Goal: Ask a question: Seek information or help from site administrators or community

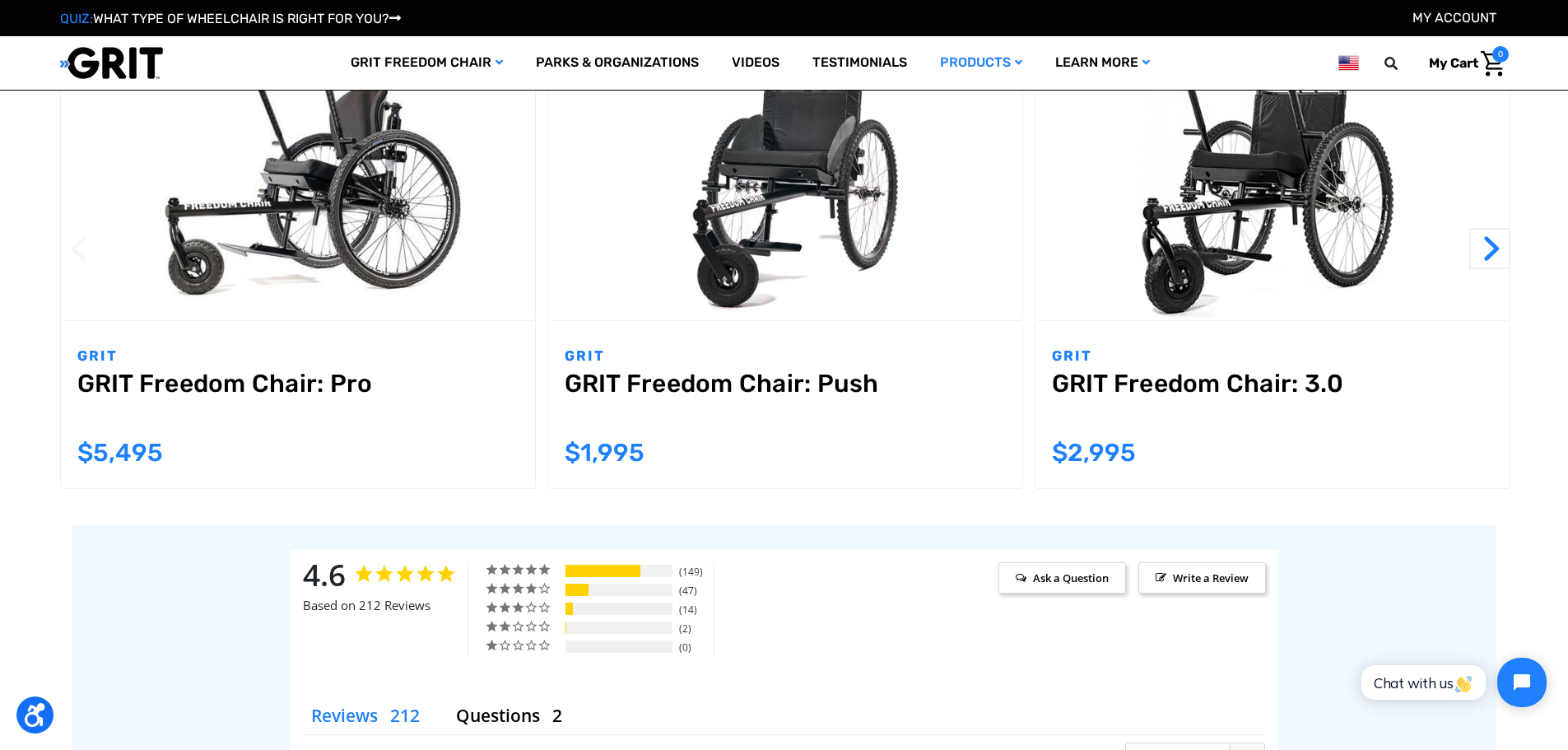
scroll to position [1730, 0]
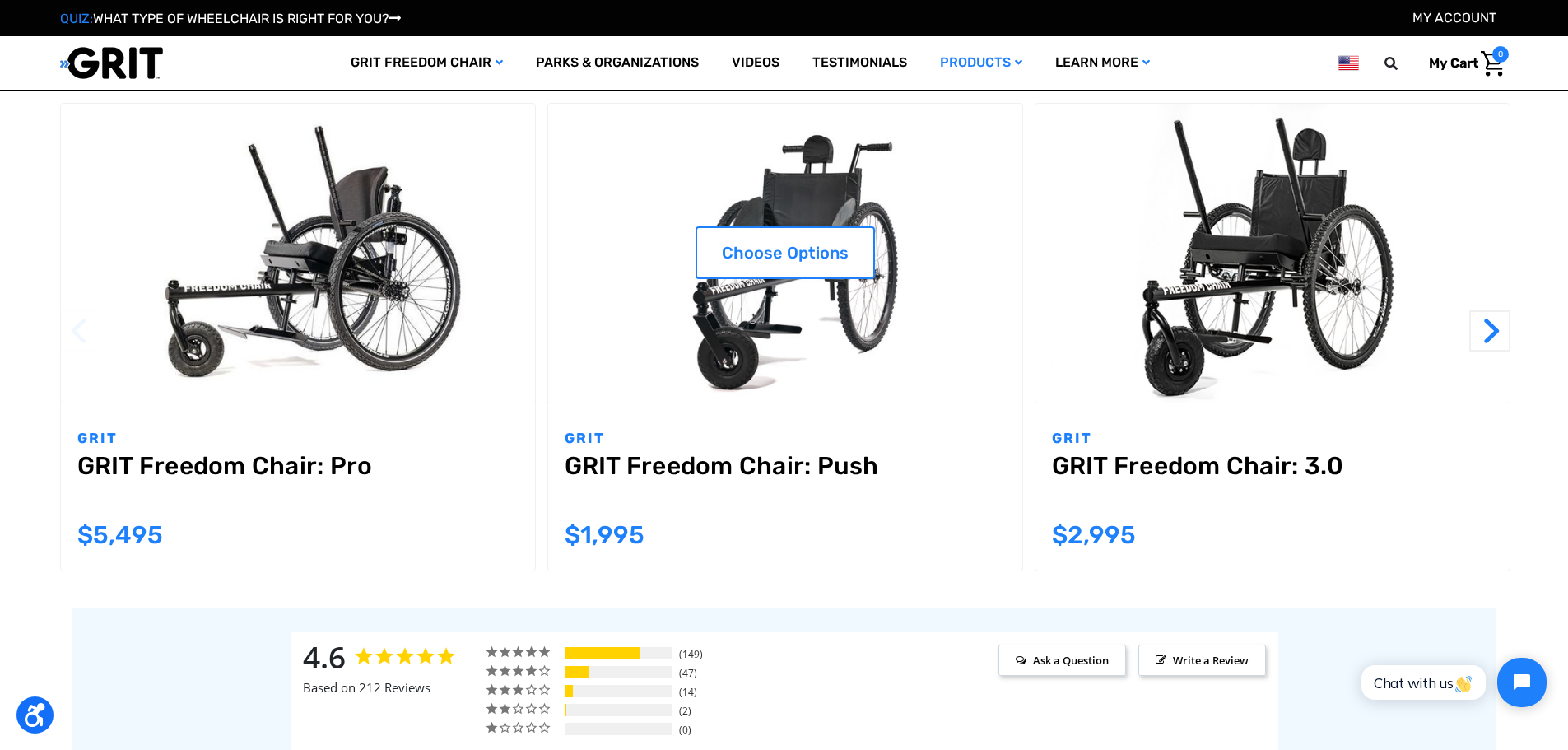
click at [731, 466] on link "GRIT Freedom Chair: Push" at bounding box center [785, 480] width 442 height 59
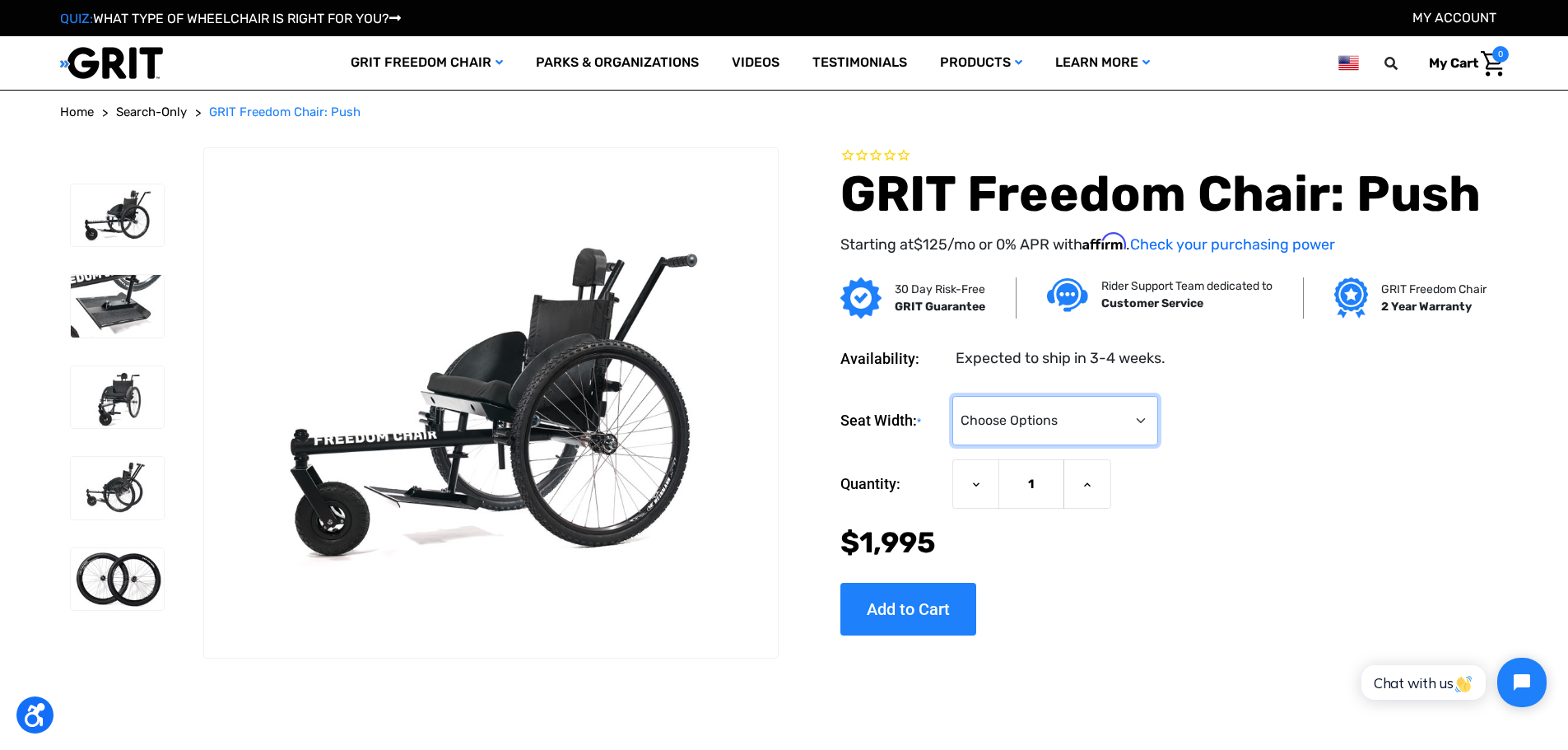
click at [1061, 418] on select "Choose Options 16" 18" 20"" at bounding box center [1055, 421] width 206 height 49
select select "325"
click at [953, 396] on select "Choose Options 16" 18" 20"" at bounding box center [1055, 421] width 206 height 49
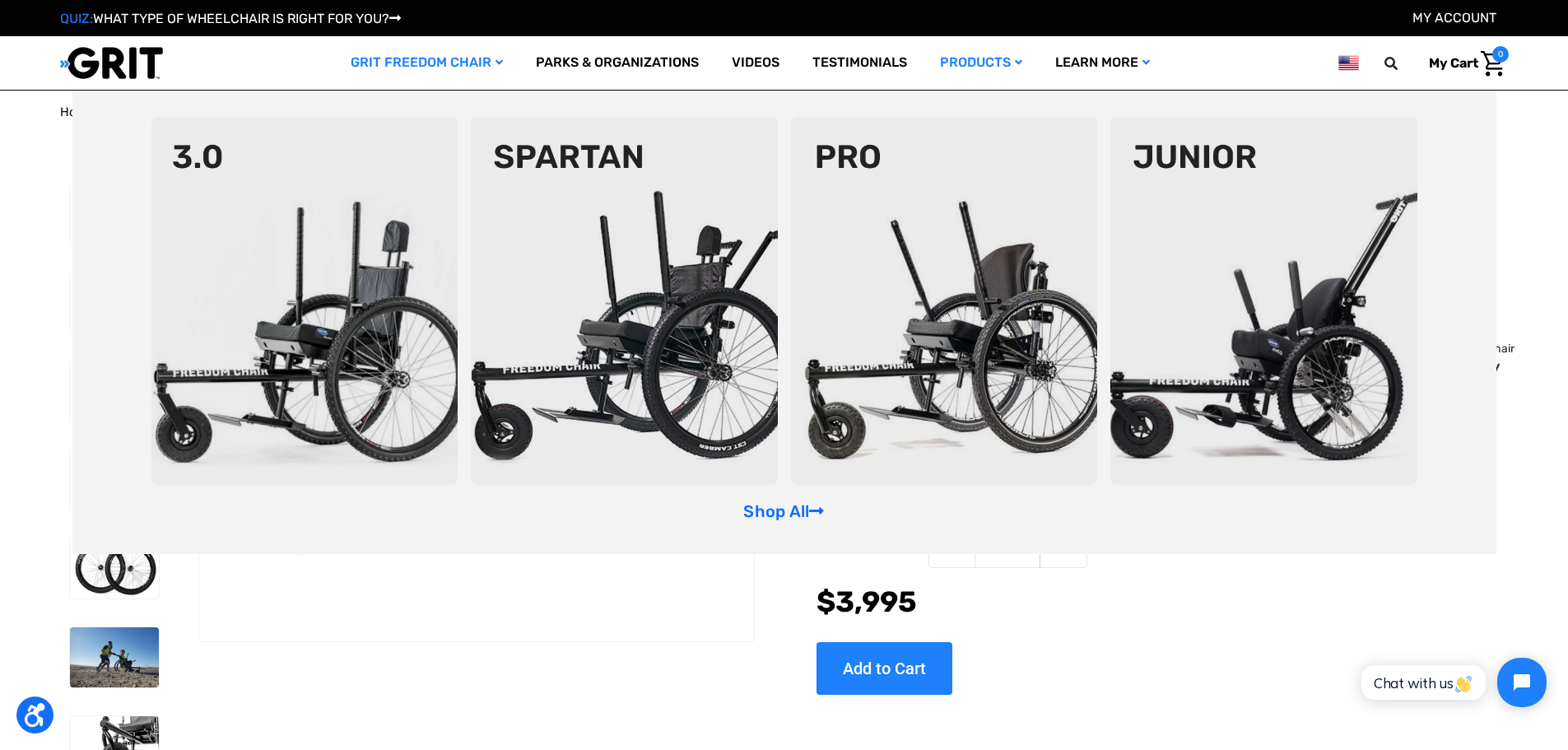
click at [464, 59] on link "GRIT Freedom Chair" at bounding box center [427, 63] width 186 height 54
click at [1026, 653] on div "Seat Width: * Choose Options 16" 18" 20" Current Stock: Quantity: Decrease Quan…" at bounding box center [1162, 567] width 691 height 252
click at [592, 273] on img at bounding box center [624, 301] width 307 height 368
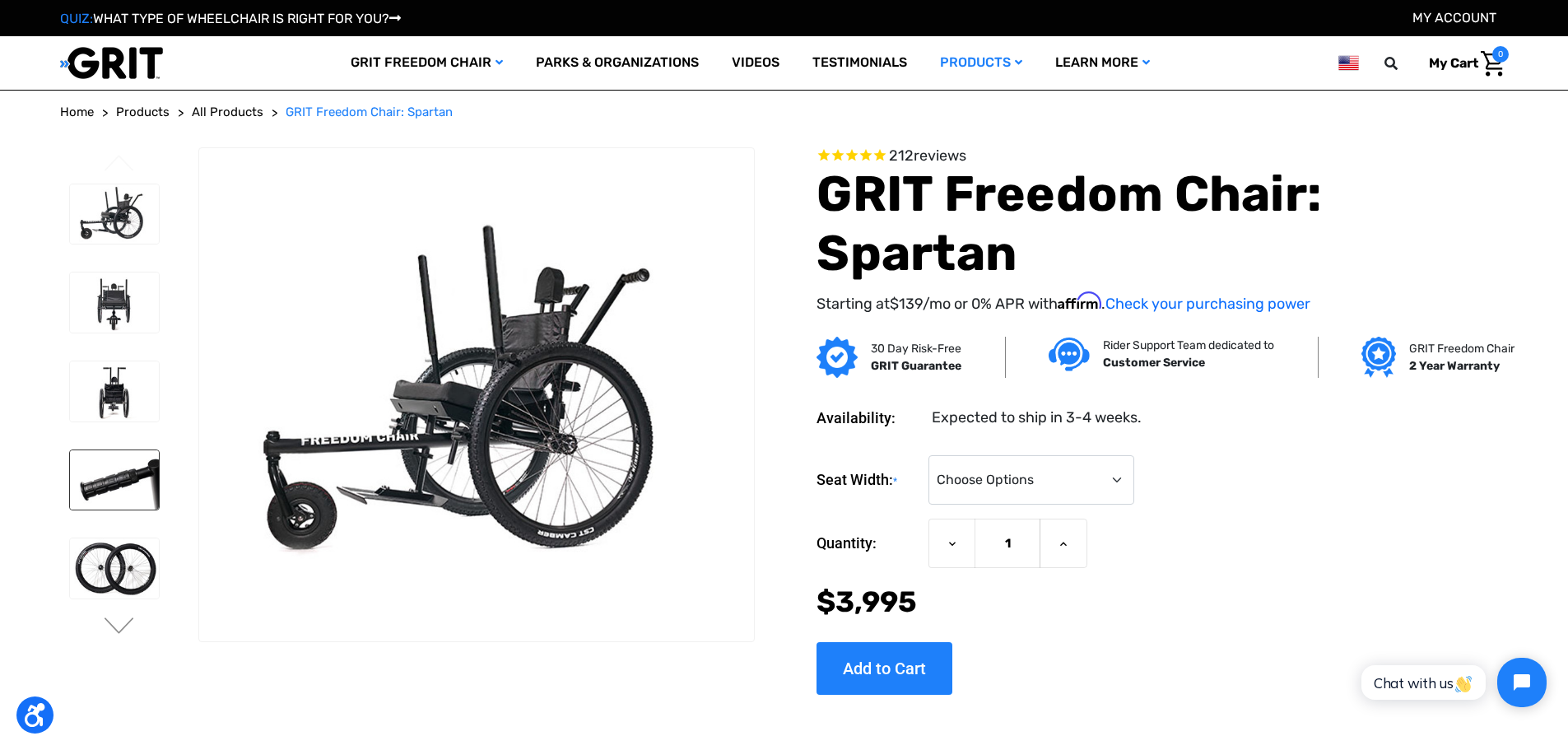
click at [91, 481] on img at bounding box center [115, 480] width 90 height 60
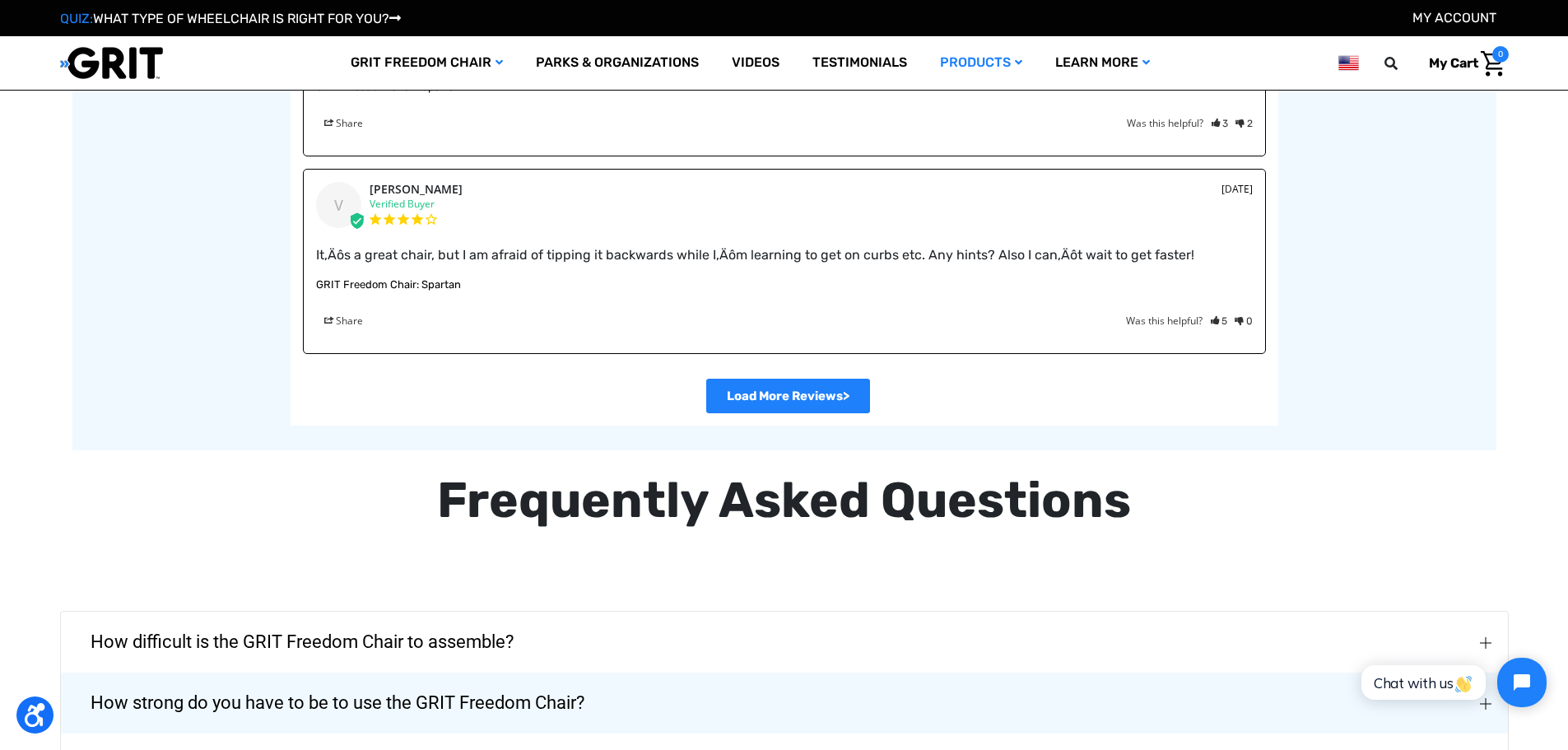
scroll to position [3705, 0]
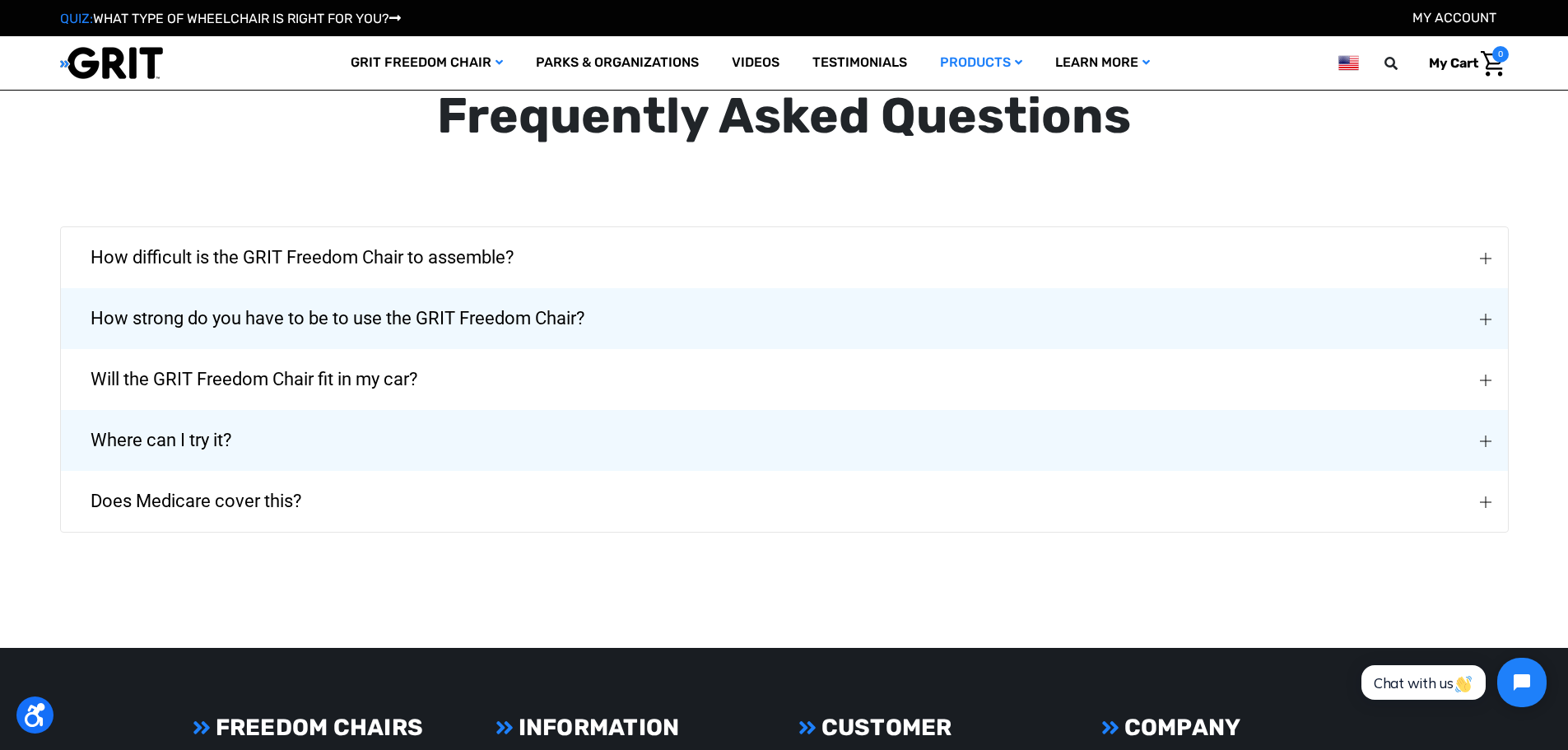
click at [1490, 380] on img "Will the GRIT Freedom Chair fit in my car?" at bounding box center [1486, 380] width 12 height 12
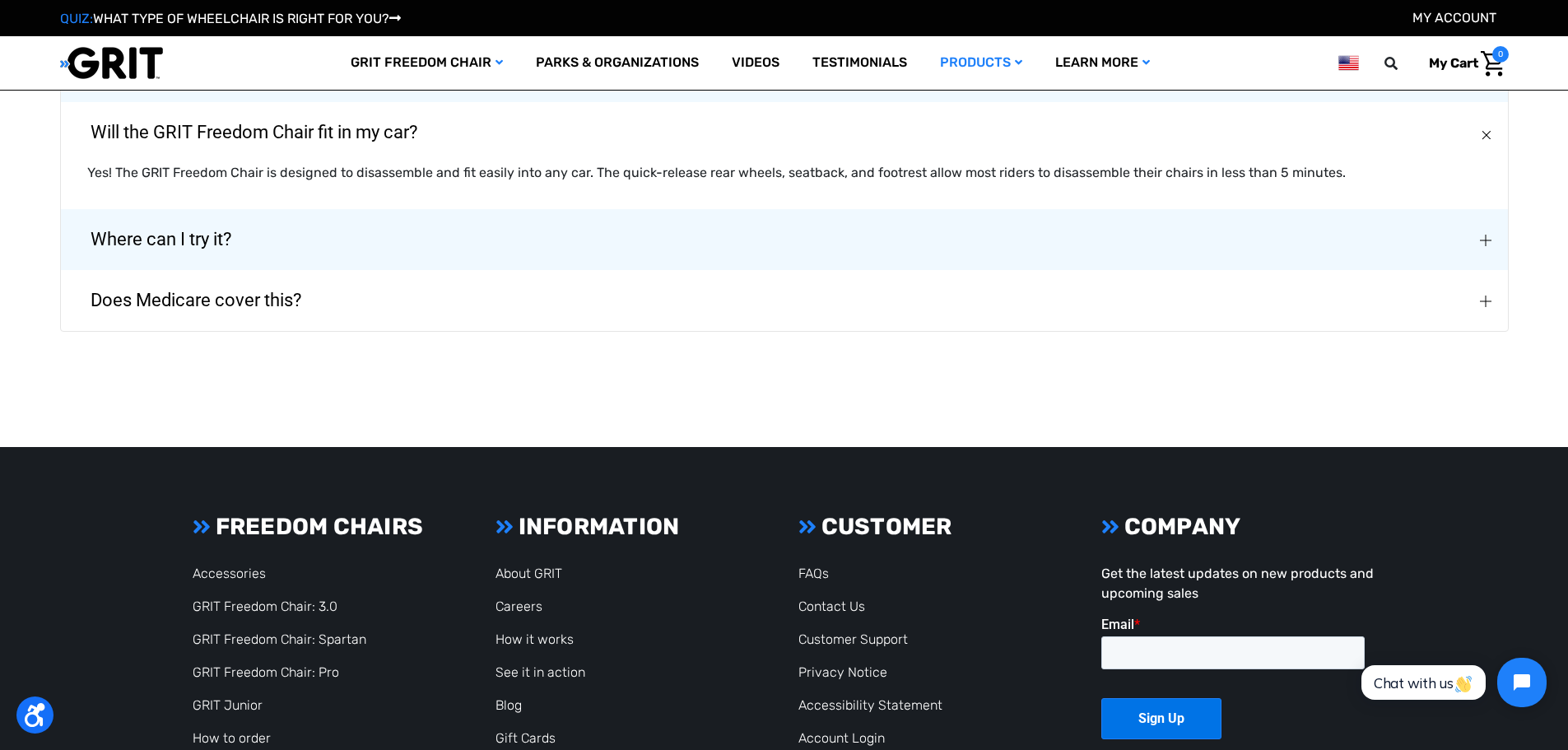
scroll to position [4109, 0]
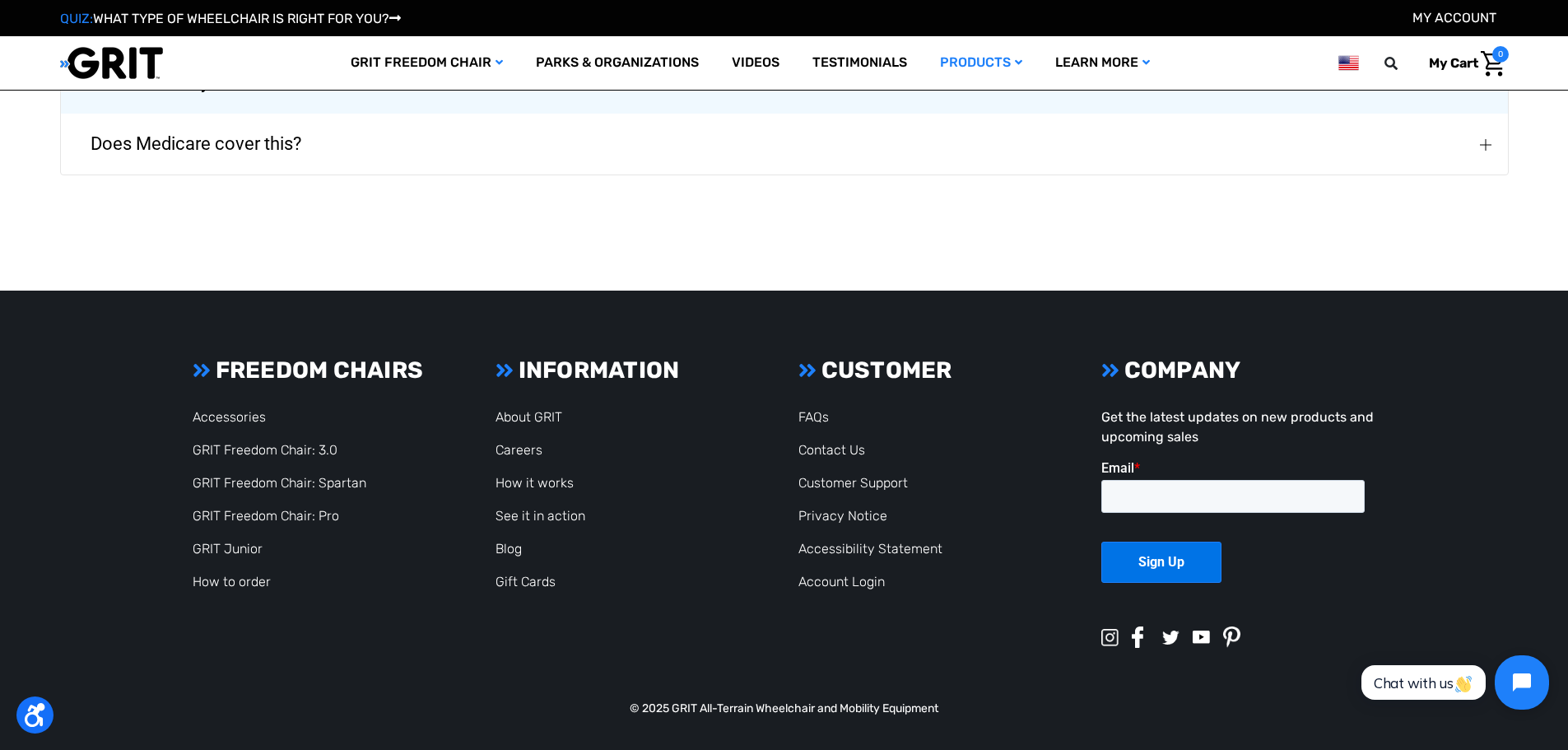
click at [1530, 688] on icon "Open chat widget" at bounding box center [1531, 683] width 26 height 26
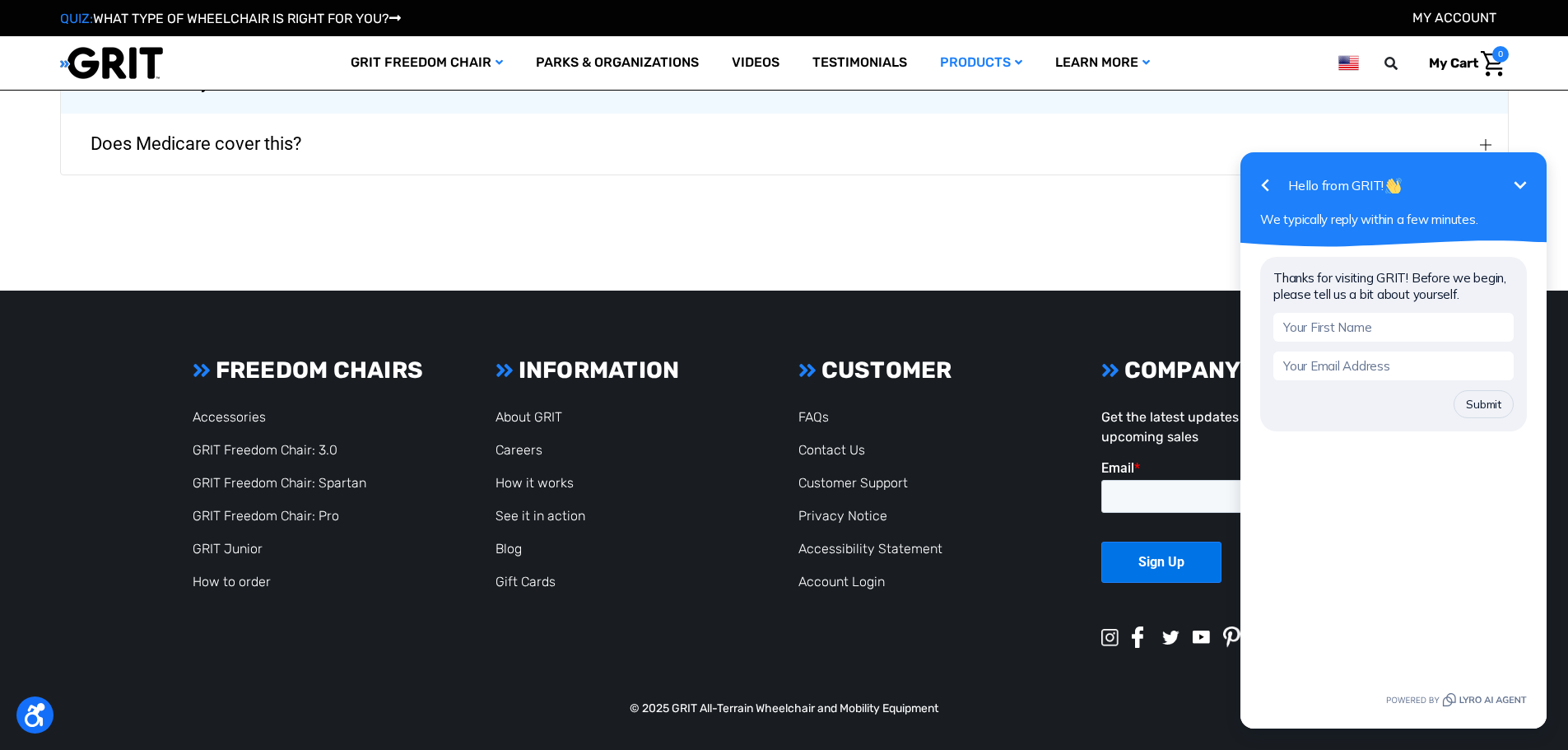
click at [1370, 327] on input "text" at bounding box center [1393, 327] width 240 height 29
type input "[PERSON_NAME]"
type input "[PERSON_NAME][EMAIL_ADDRESS][DOMAIN_NAME]"
click at [1483, 402] on button "Submit" at bounding box center [1484, 404] width 60 height 28
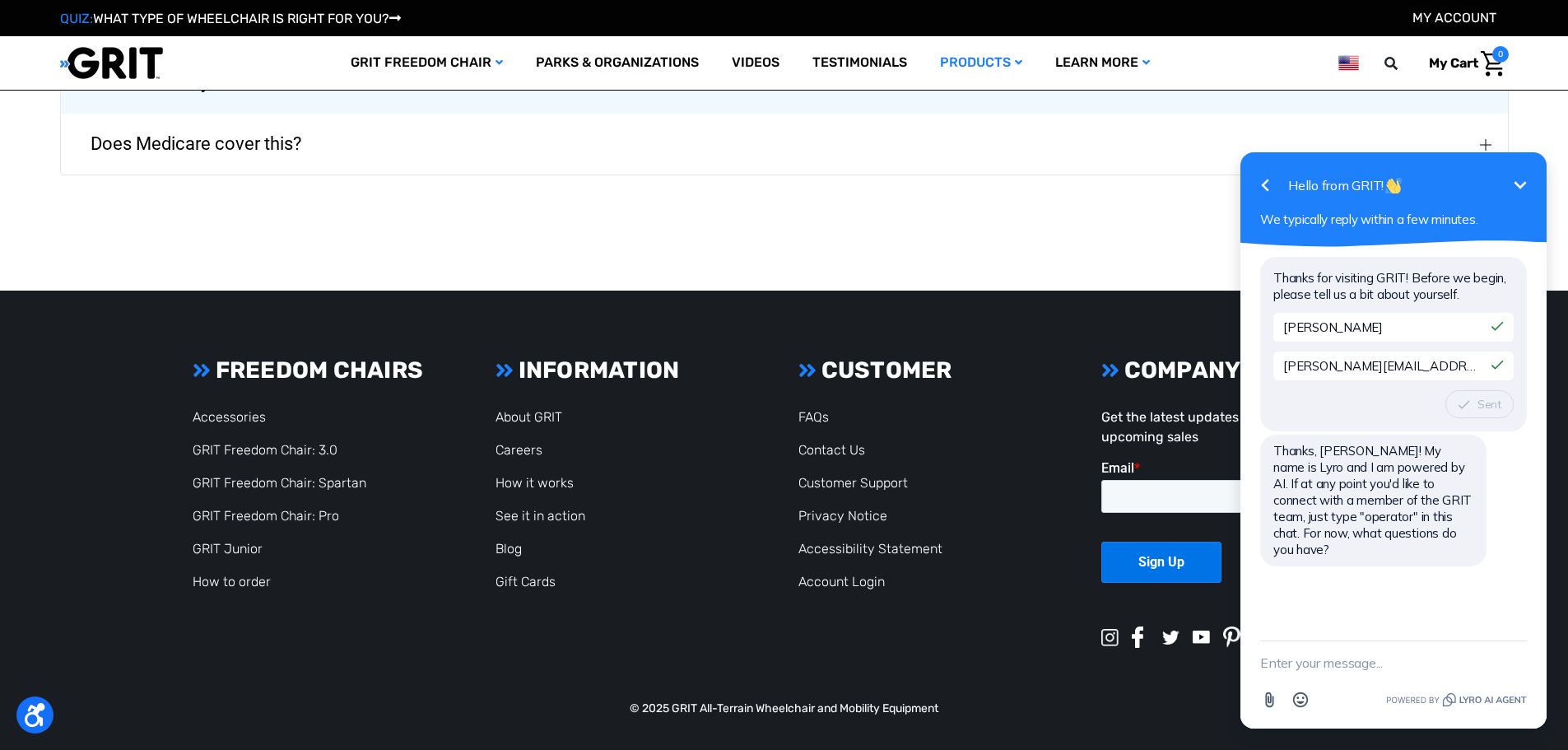
click at [1349, 670] on textarea "New message" at bounding box center [1393, 662] width 267 height 43
click at [1391, 655] on textarea "I'm looking at buying a Freedom Spartan 2.0" at bounding box center [1372, 654] width 226 height 59
click at [1390, 645] on textarea "I'm looking at buying a Freedom Spartan 2.0" at bounding box center [1372, 654] width 226 height 59
click at [1351, 665] on textarea "I'm looking at buying a used Freedom Spartan 2.0" at bounding box center [1372, 654] width 226 height 59
click at [1423, 648] on textarea "I'm looking at buying a used Freedom Spartan 2.0. Do you sell the push bars for…" at bounding box center [1372, 646] width 226 height 76
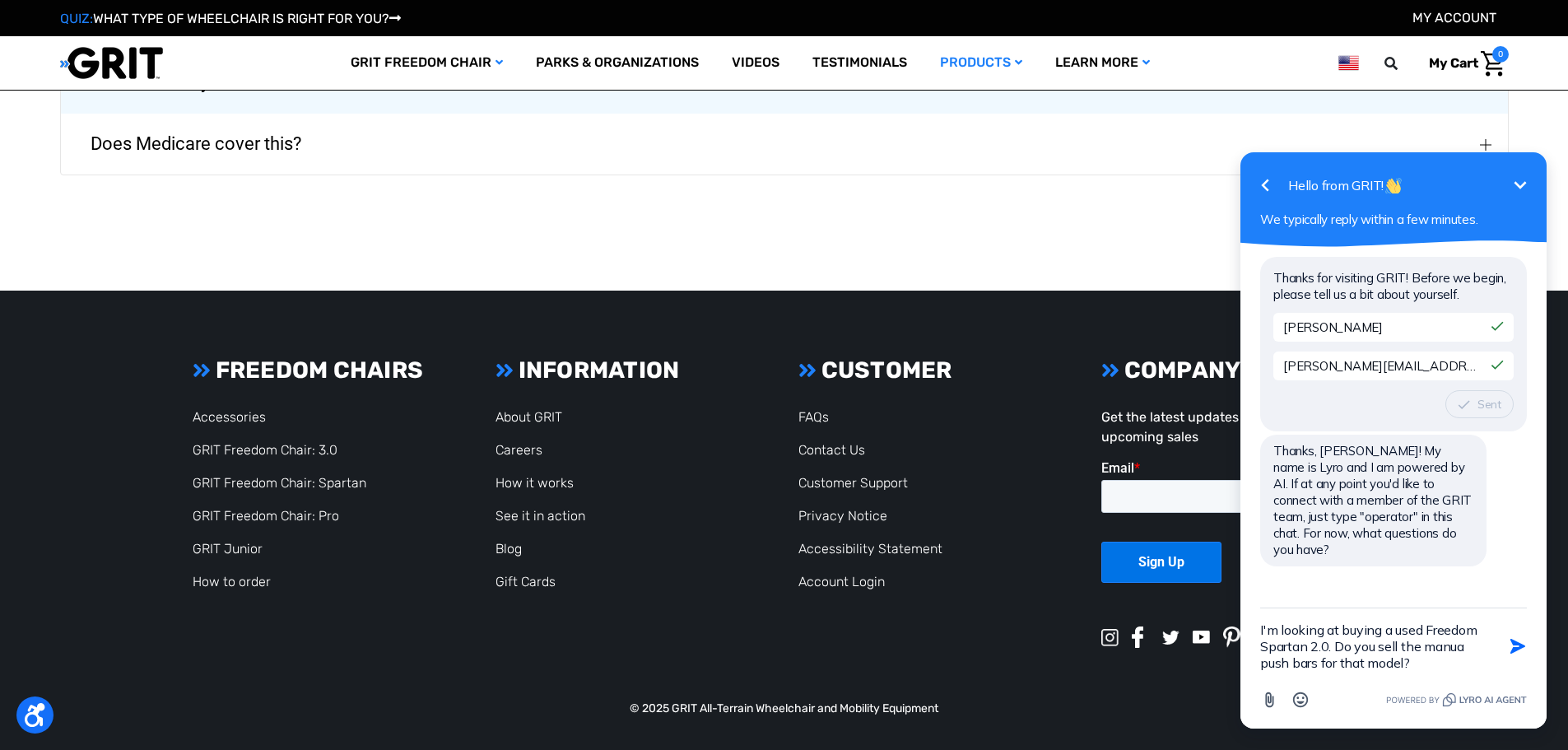
type textarea "I'm looking at buying a used Freedom Spartan 2.0. Do you sell the manual push b…"
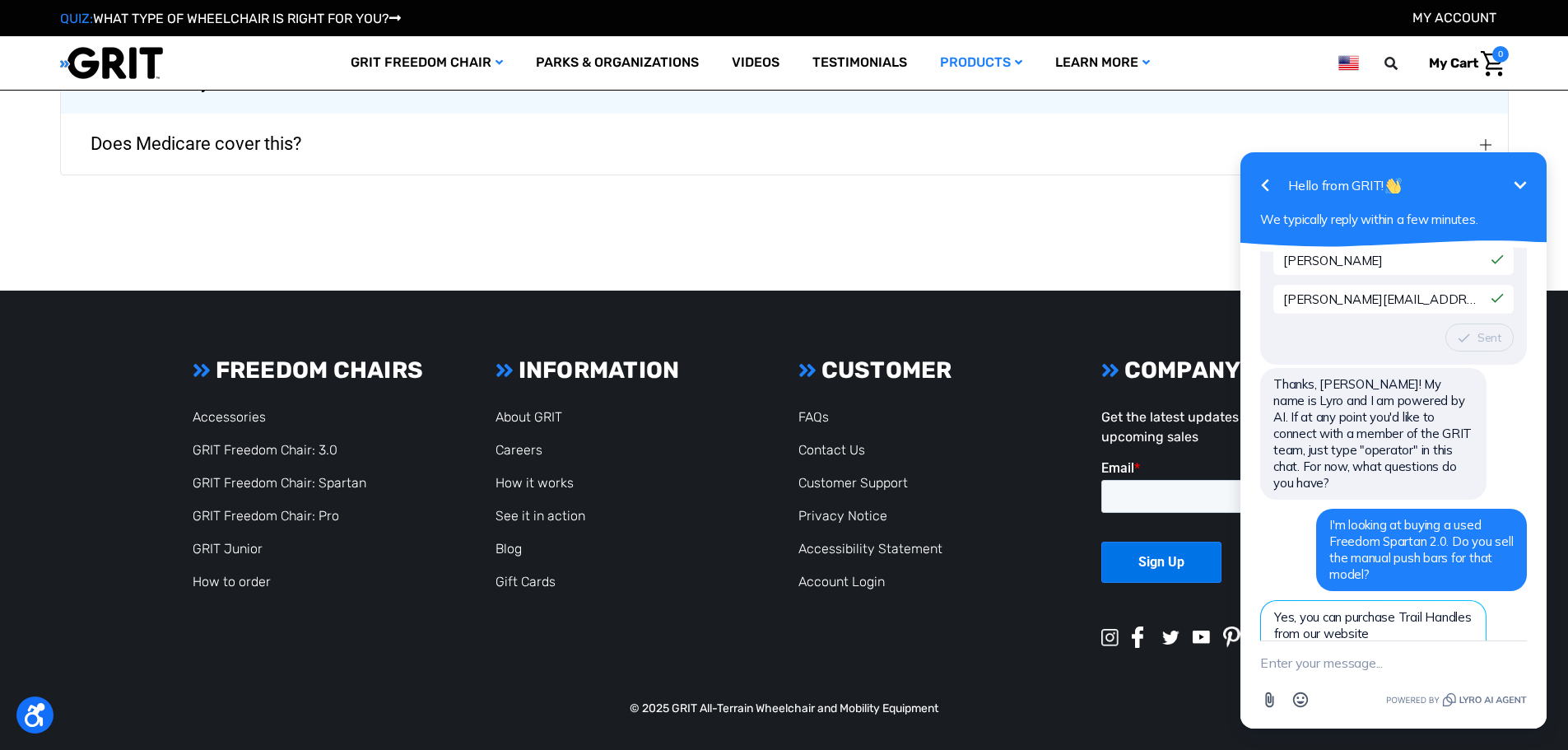
scroll to position [169, 0]
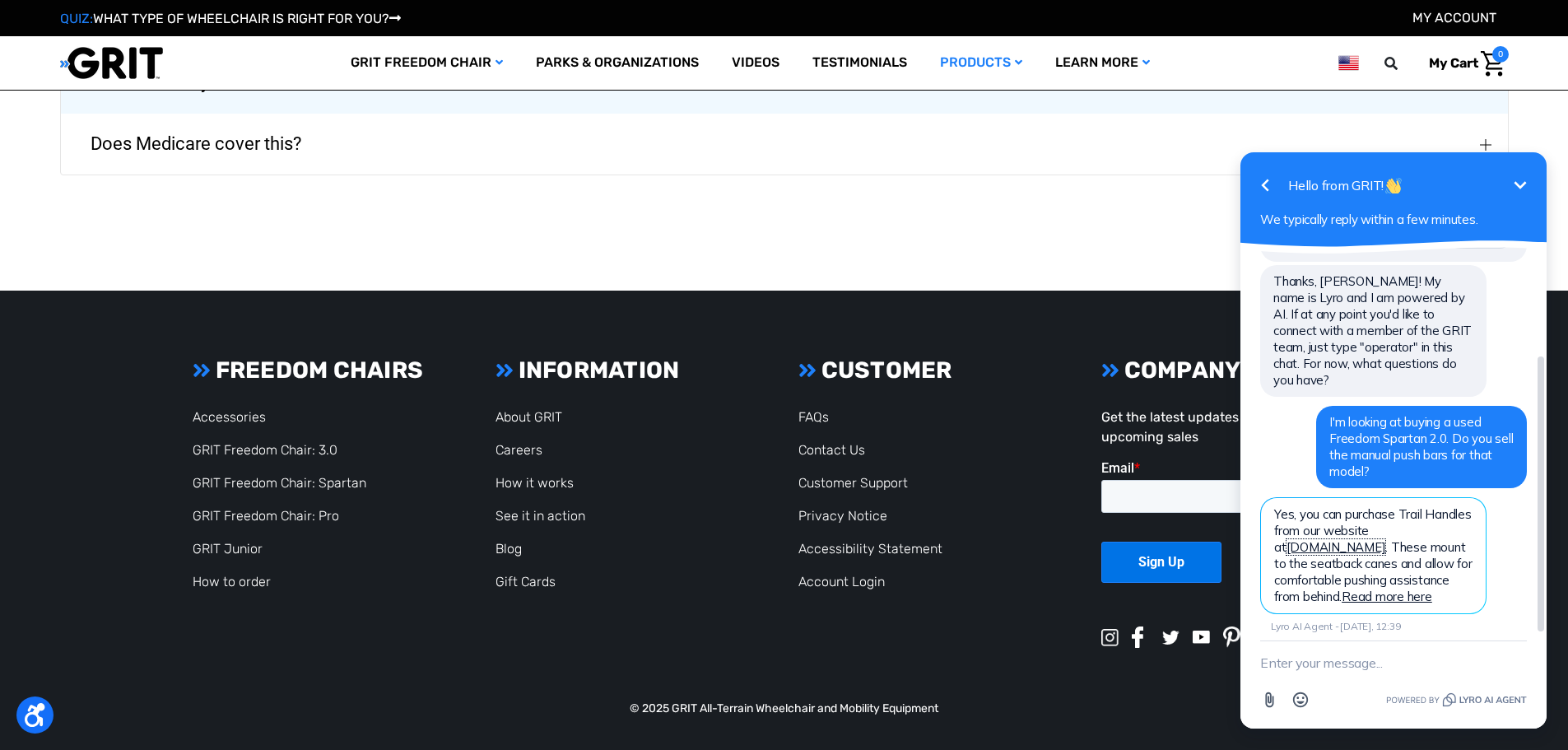
click at [1386, 540] on link "www.gogrit.us" at bounding box center [1336, 547] width 100 height 16
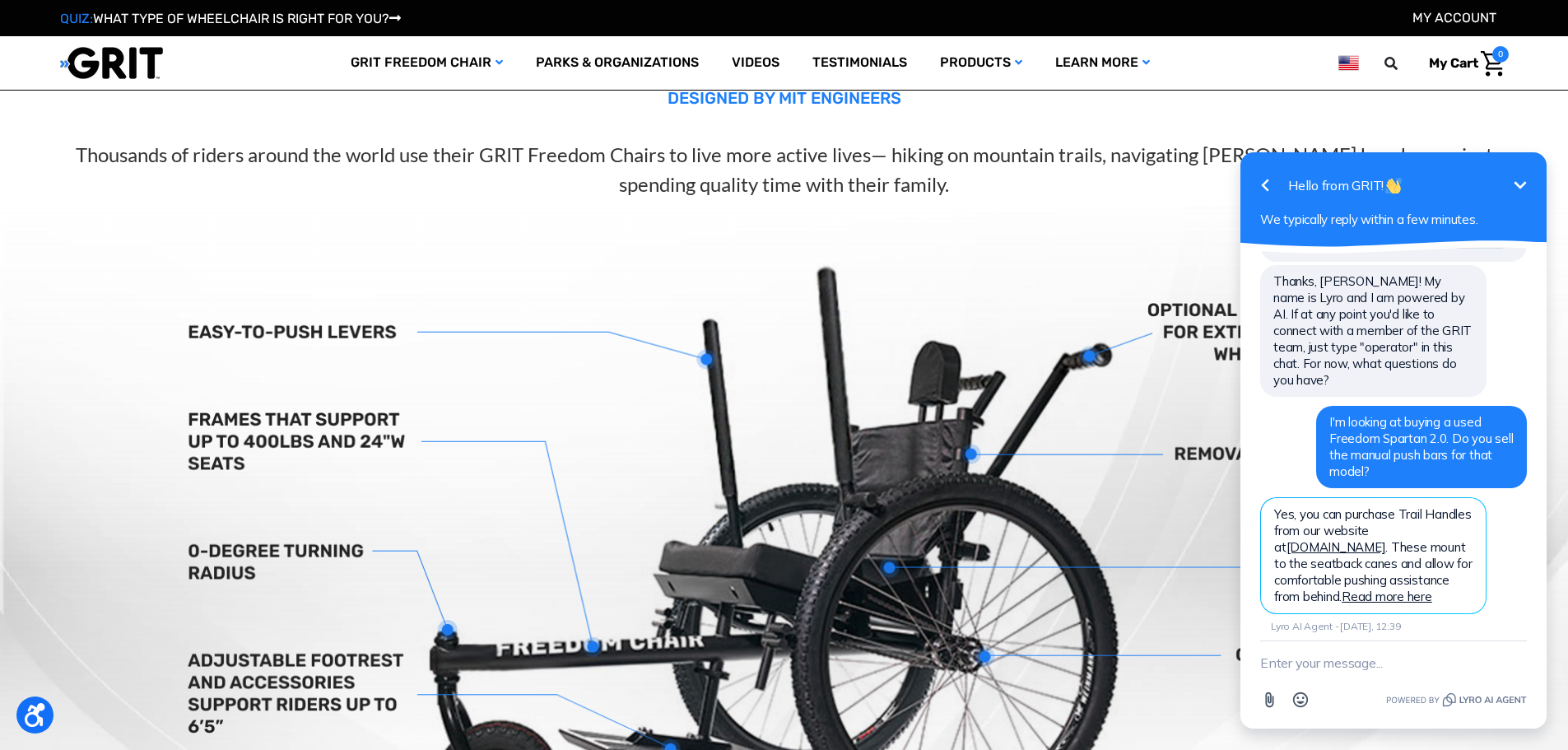
scroll to position [576, 0]
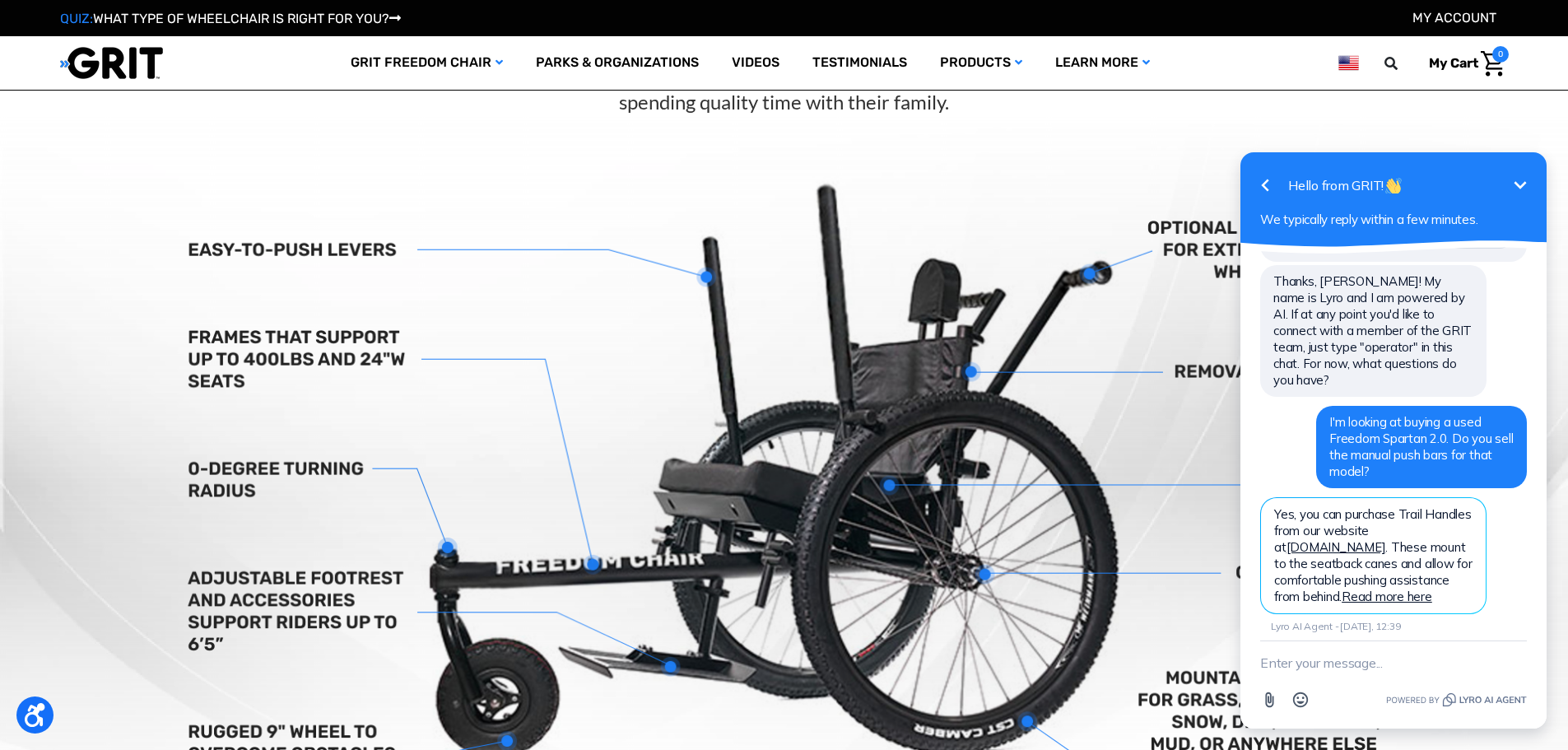
click at [1517, 186] on icon "Minimize" at bounding box center [1521, 185] width 13 height 7
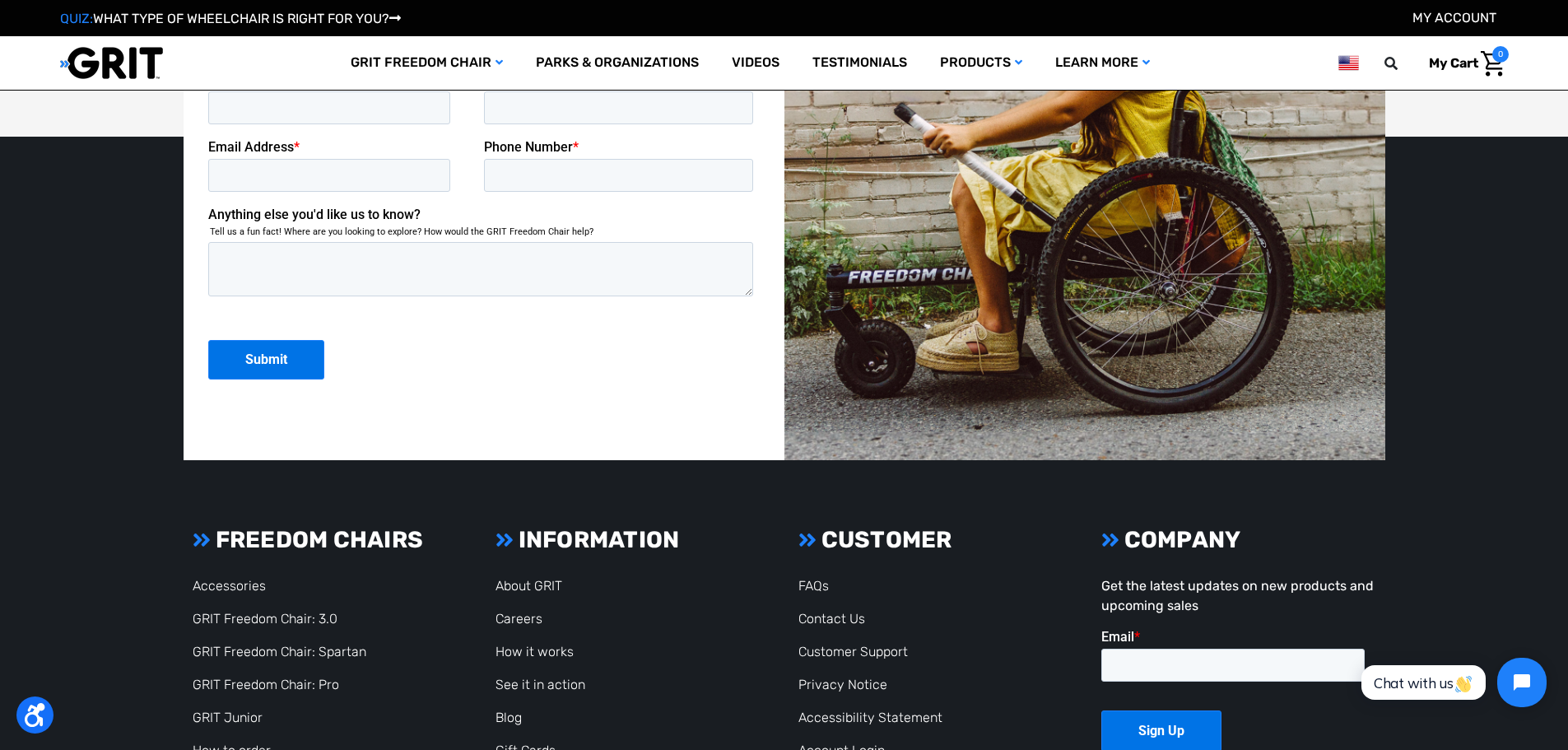
scroll to position [4365, 0]
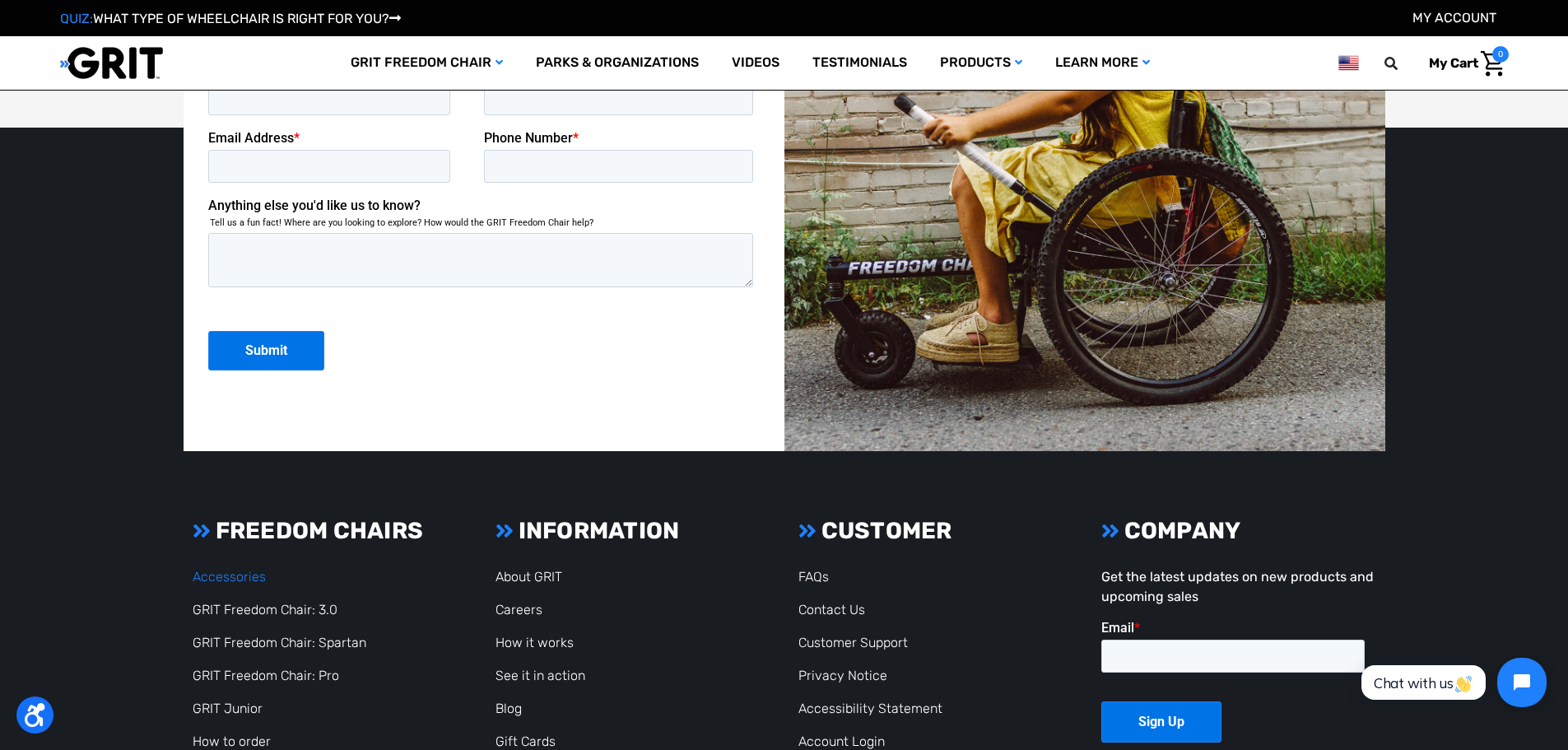
click at [208, 574] on link "Accessories" at bounding box center [229, 576] width 73 height 16
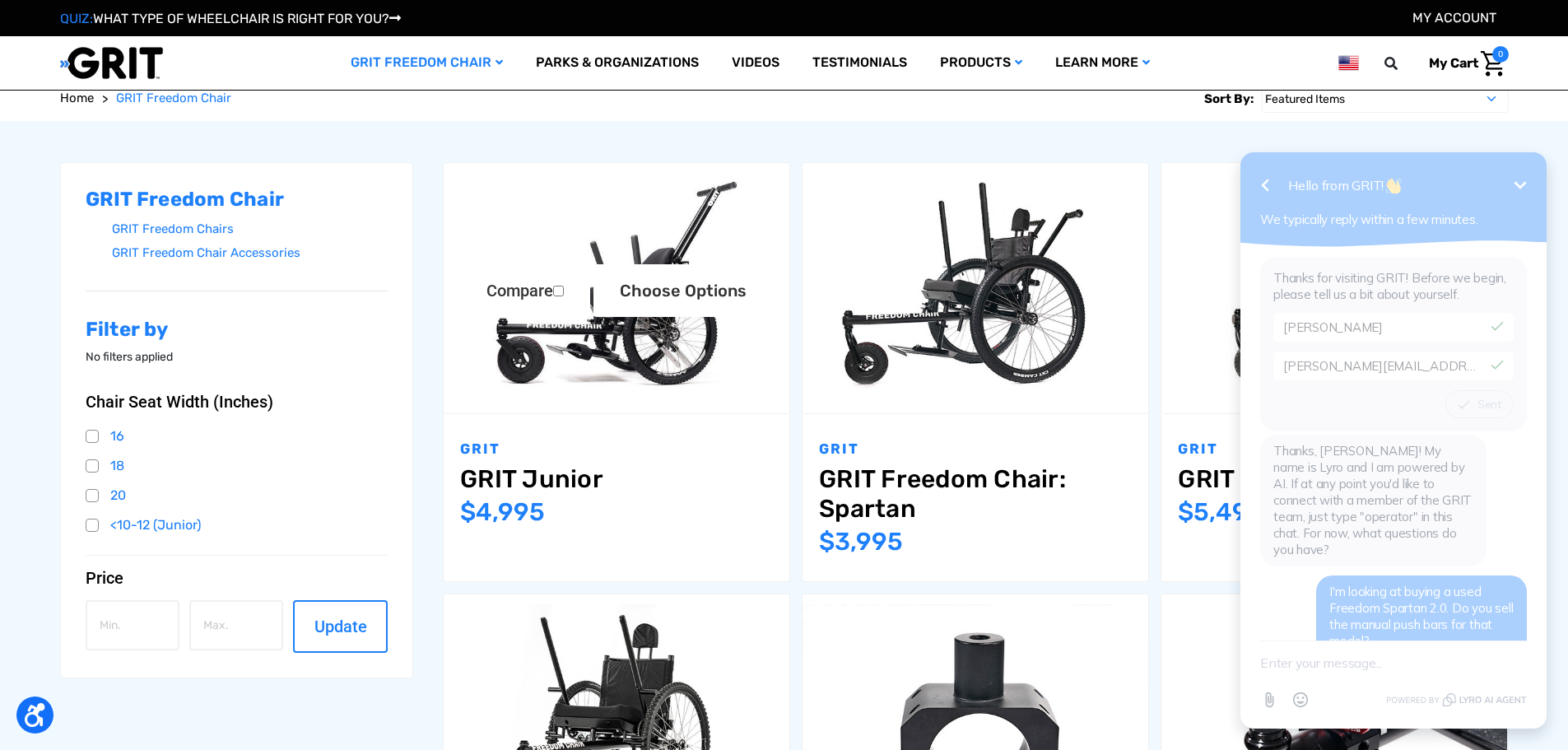
scroll to position [169, 0]
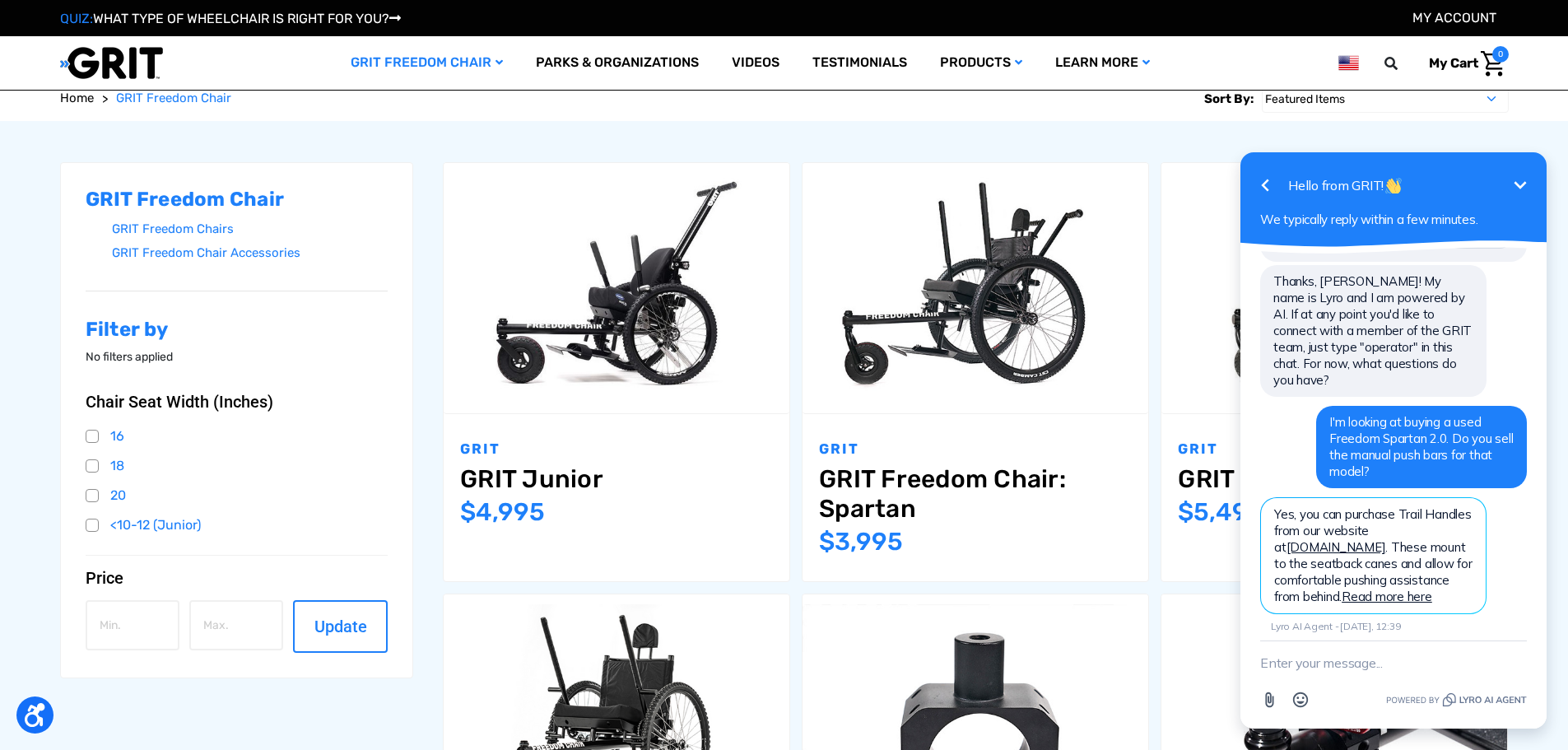
click at [1527, 186] on icon "Minimize" at bounding box center [1520, 186] width 20 height 20
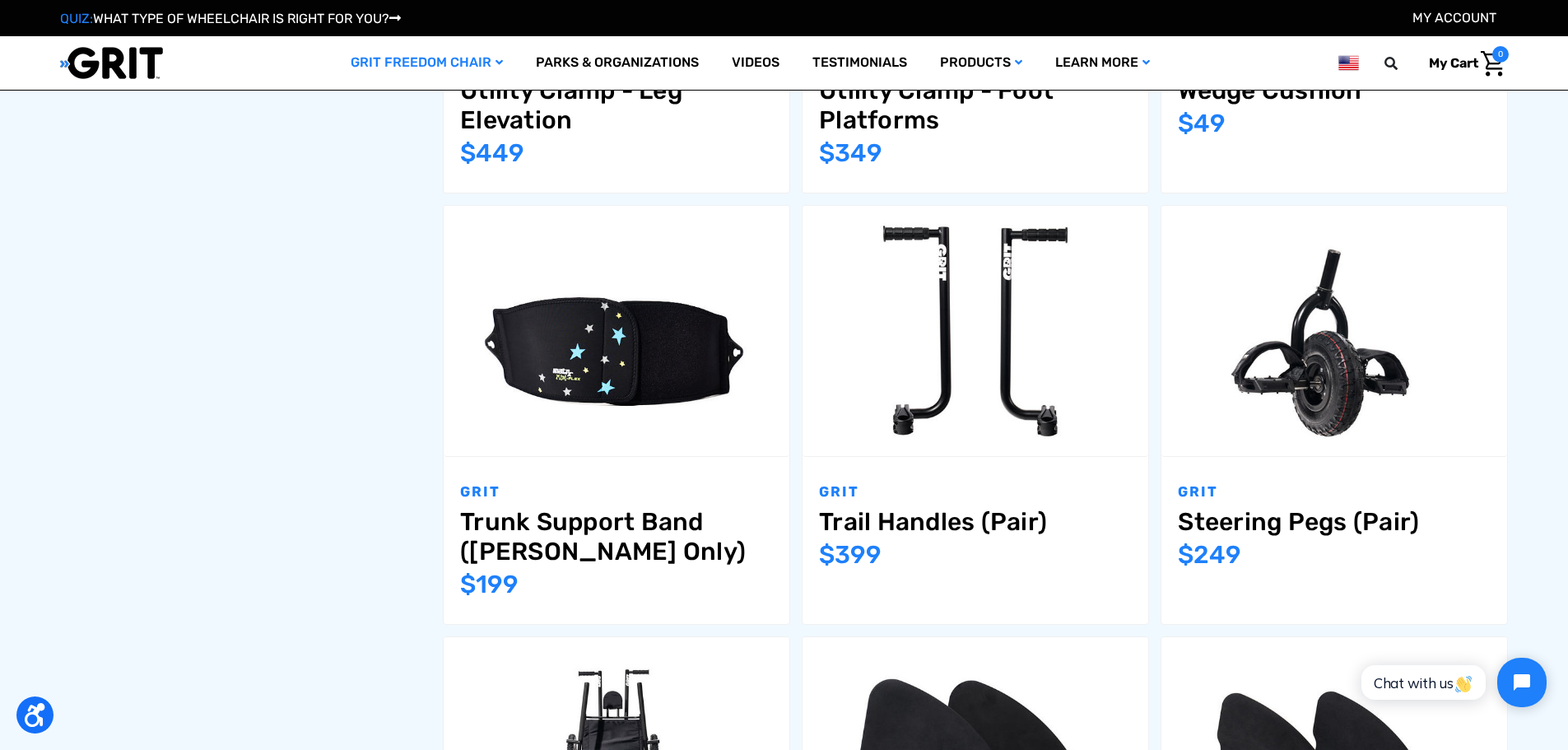
scroll to position [1483, 0]
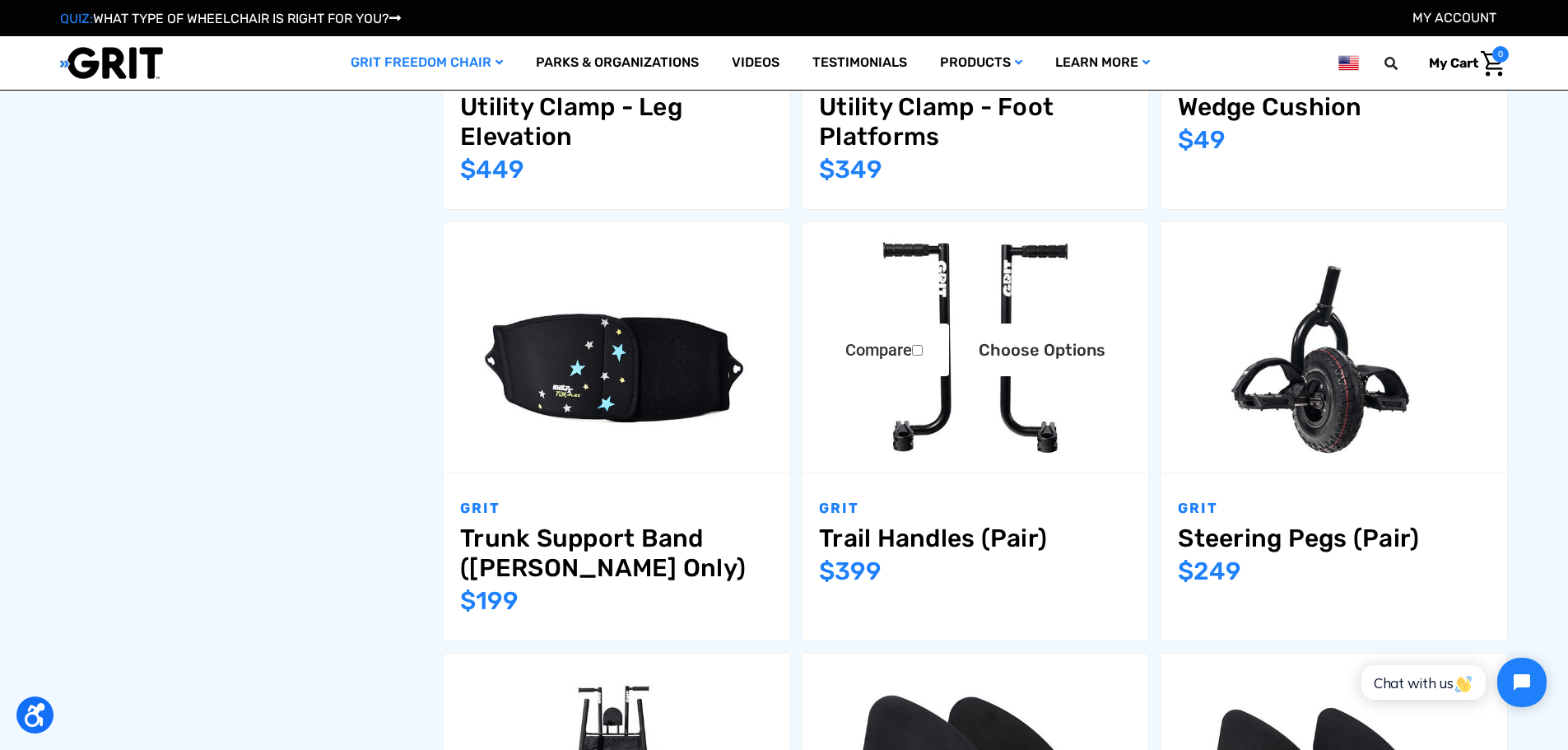
click at [941, 540] on link "Trail Handles (Pair)" at bounding box center [976, 539] width 313 height 29
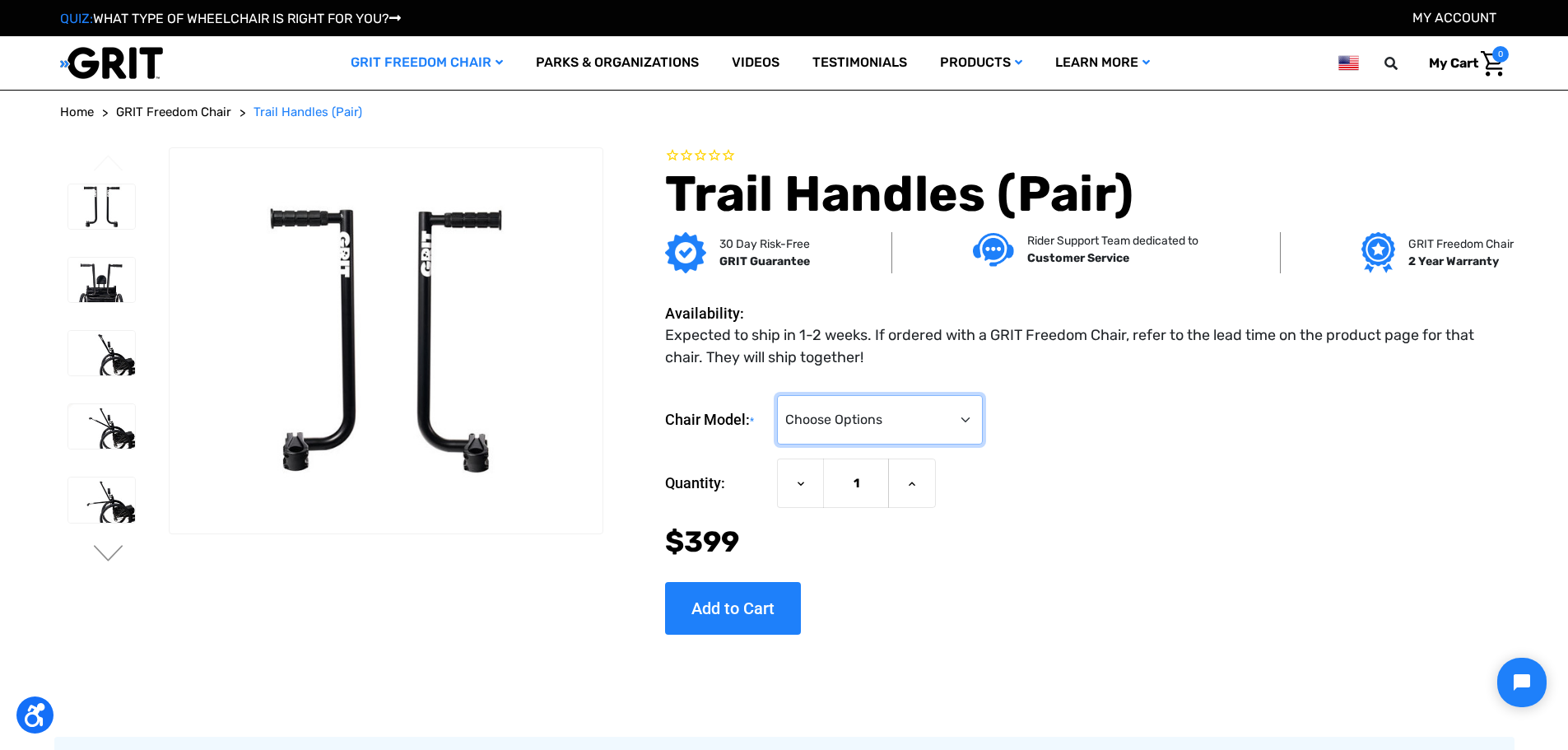
click at [894, 421] on select "Choose Options 3.0 / Spartan / KBF Active / CAF Sport Pro / CAF Pro Junior / CA…" at bounding box center [880, 420] width 206 height 49
click at [1174, 391] on div "Chair Model: * Choose Options 3.0 / Spartan / KBF Active / CAF Sport Pro / CAF …" at bounding box center [1086, 508] width 843 height 252
click at [1507, 694] on button "Open chat widget" at bounding box center [1521, 682] width 54 height 54
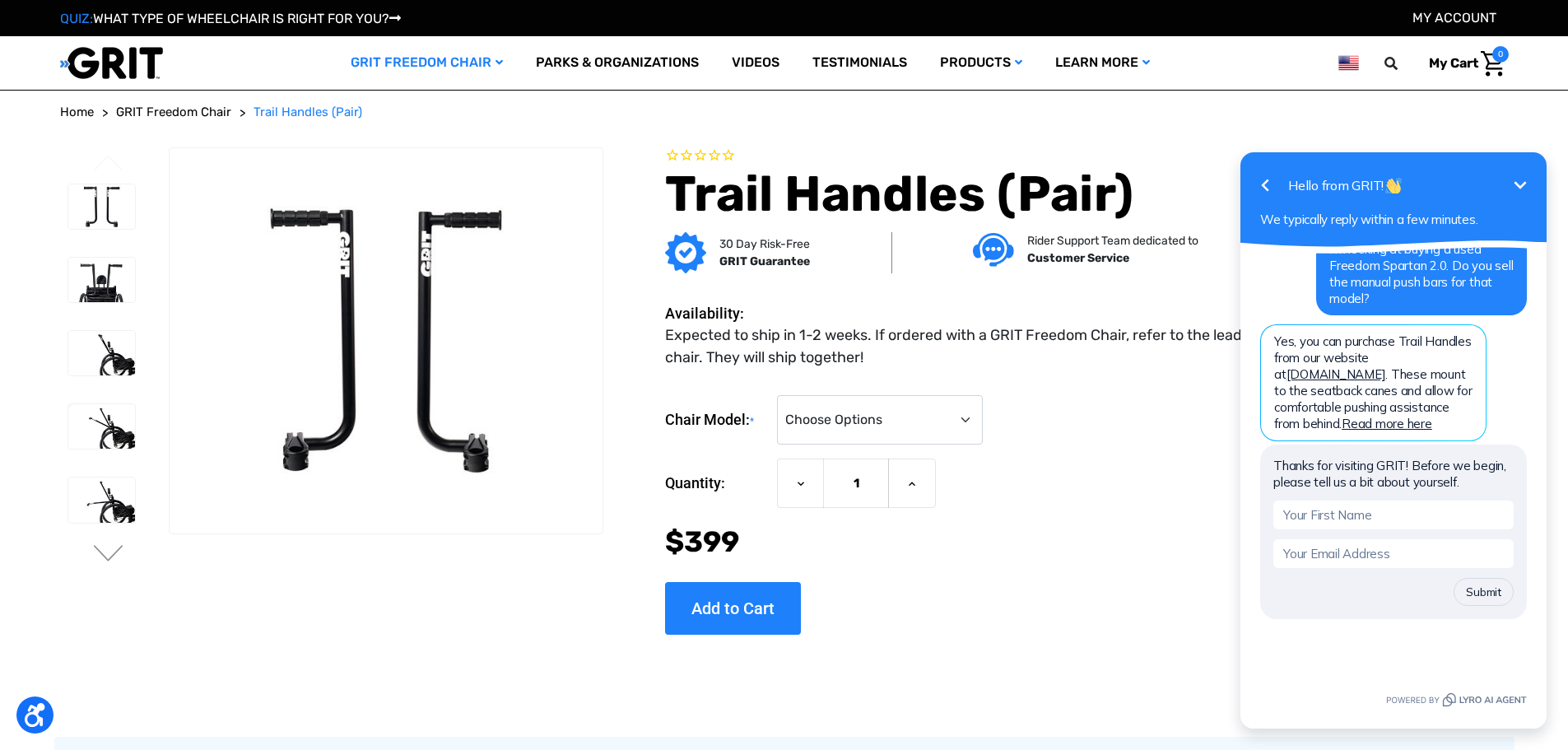
scroll to position [327, 0]
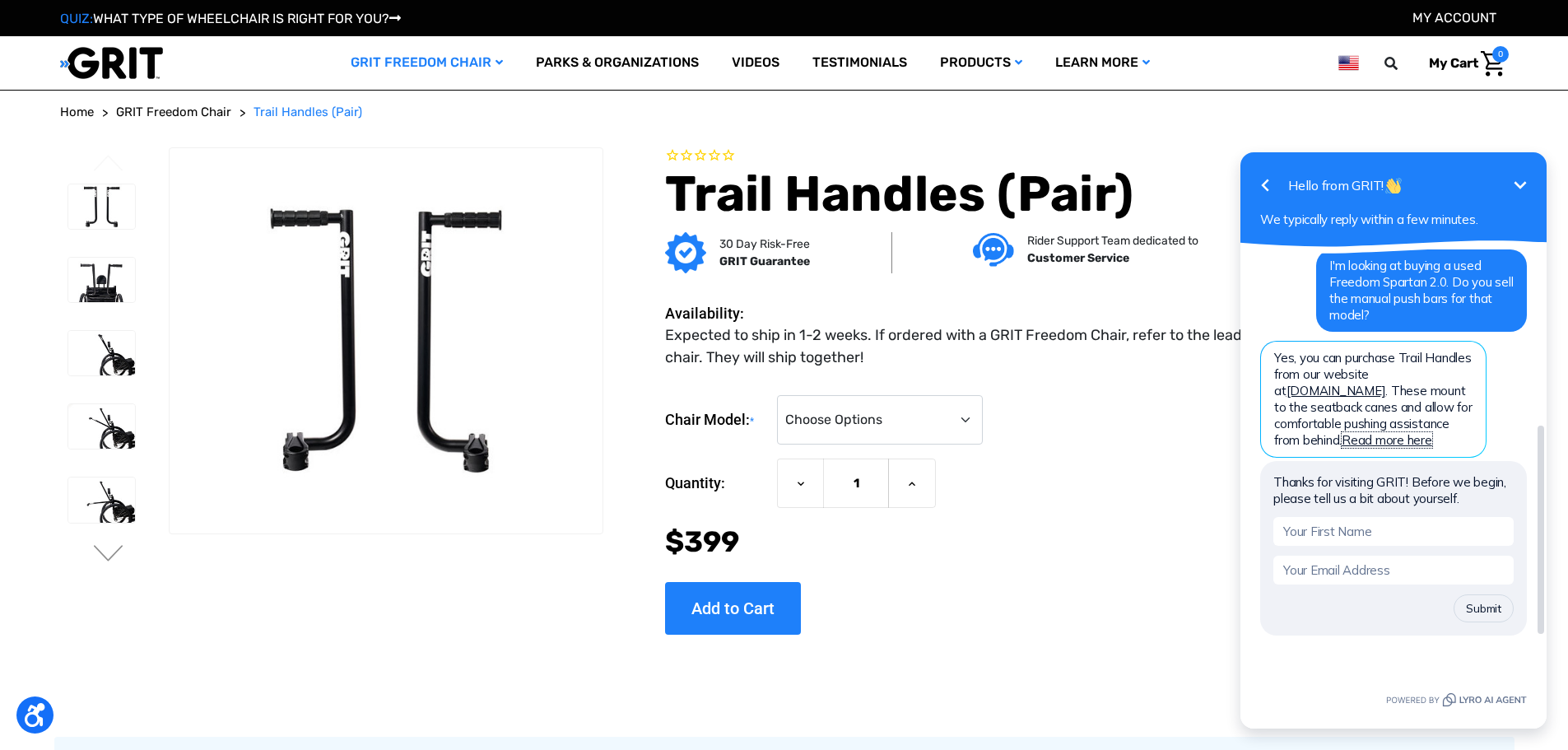
click at [1346, 433] on link "Read more here" at bounding box center [1387, 440] width 91 height 16
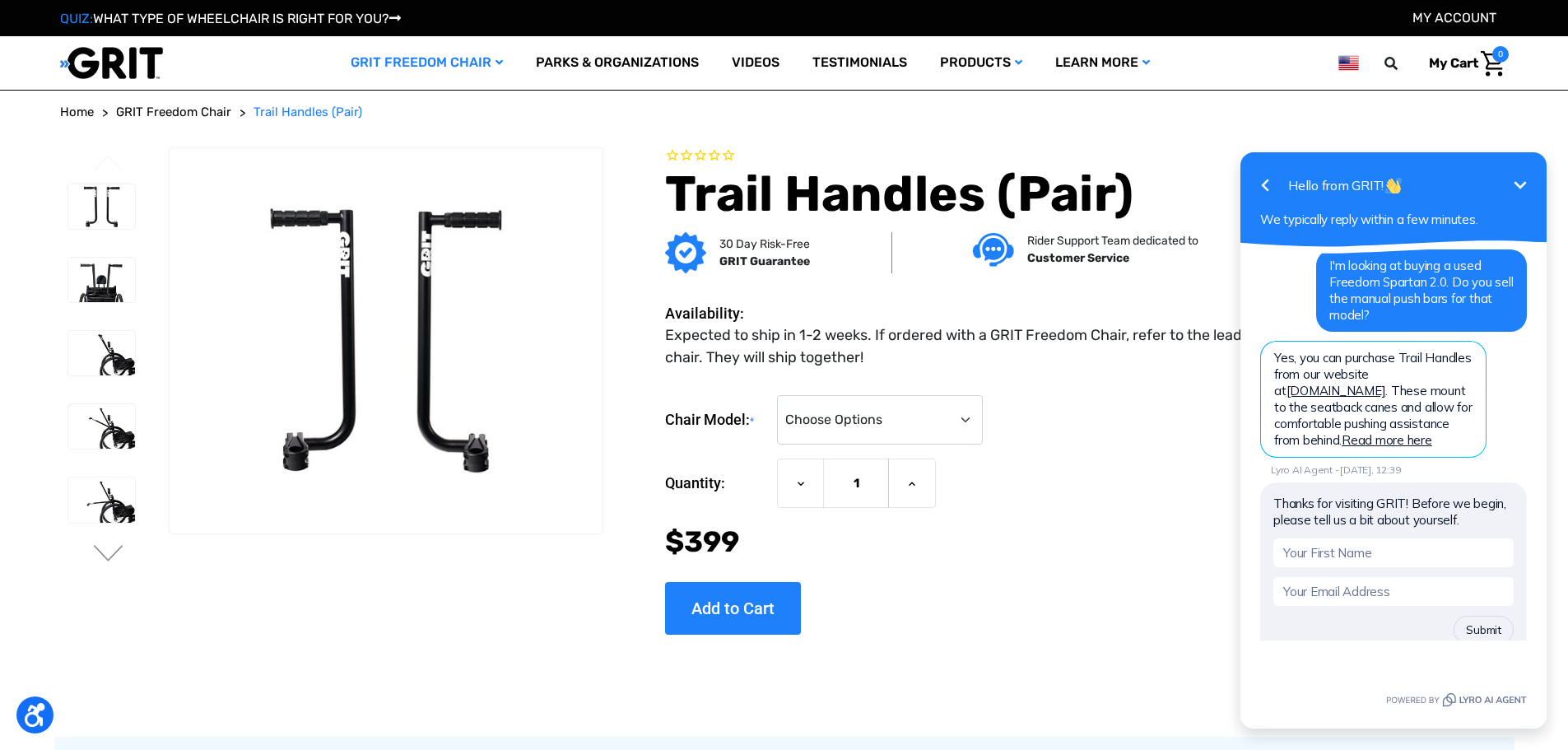
click at [1398, 653] on div "Attachment Emoji" at bounding box center [1393, 684] width 306 height 88
click at [1392, 704] on icon "Powered by Tidio." at bounding box center [1456, 700] width 141 height 20
click at [1359, 539] on input "text" at bounding box center [1393, 553] width 240 height 29
type input "[PERSON_NAME]"
type input "[PERSON_NAME][EMAIL_ADDRESS][DOMAIN_NAME]"
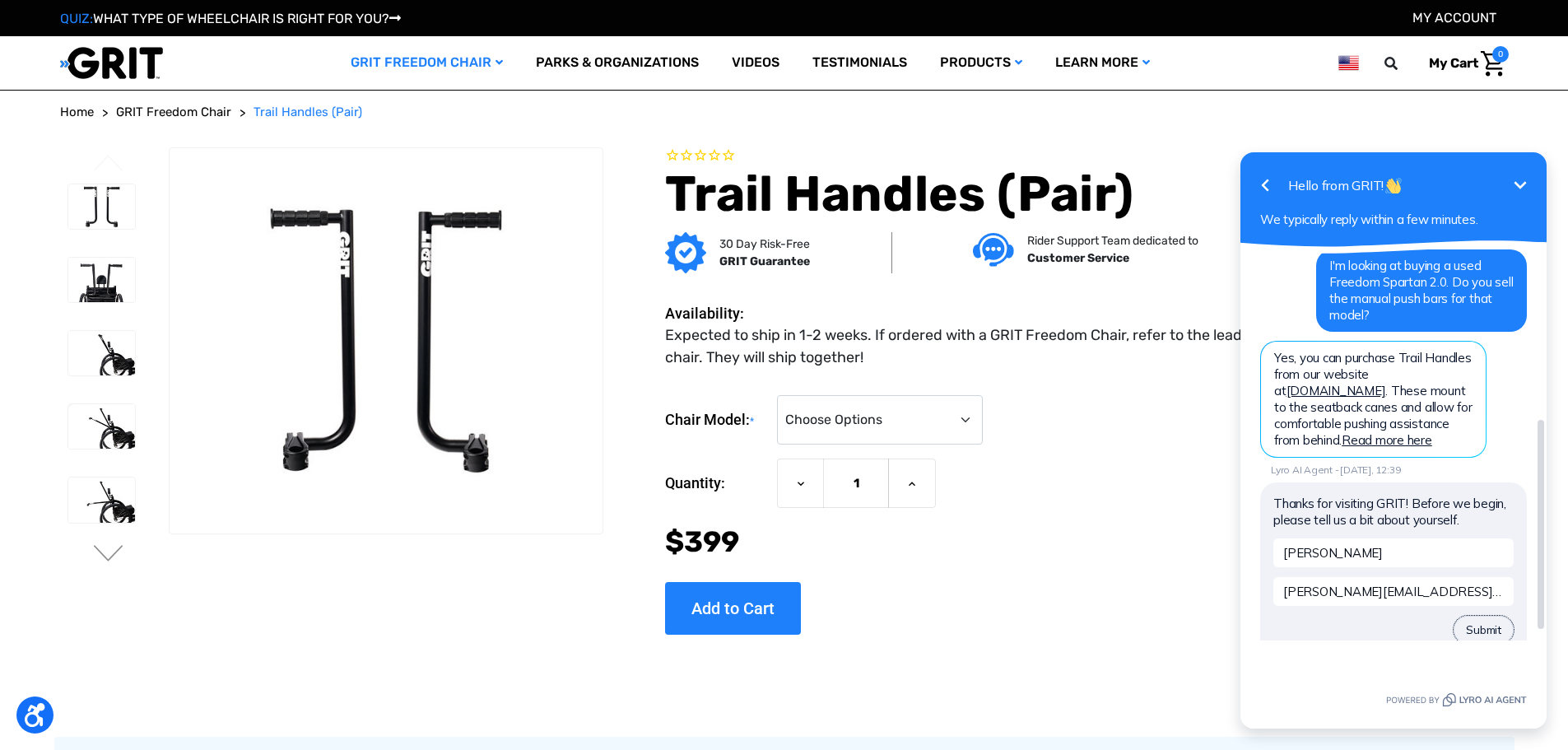
click at [1475, 616] on button "Submit" at bounding box center [1484, 629] width 60 height 28
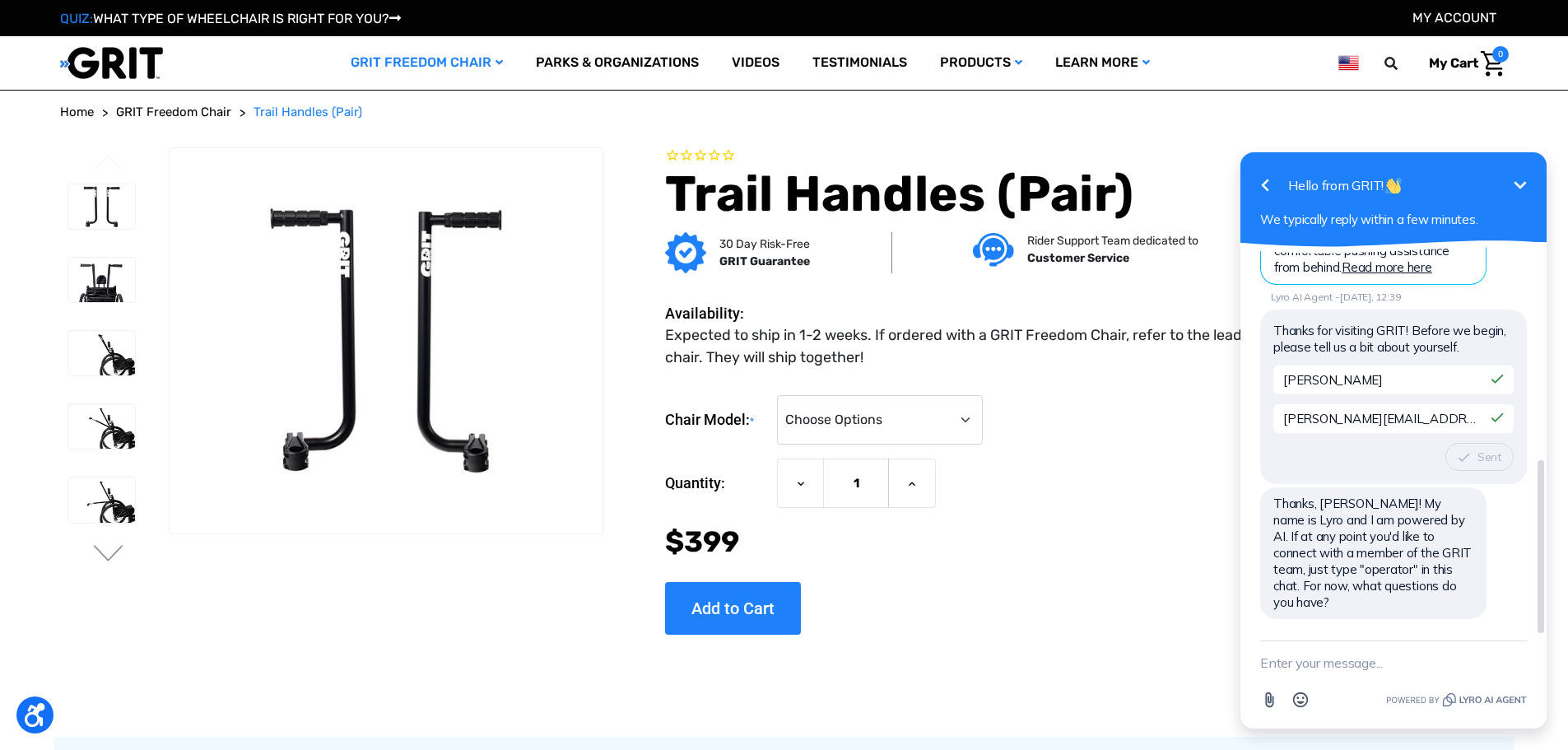
scroll to position [466, 0]
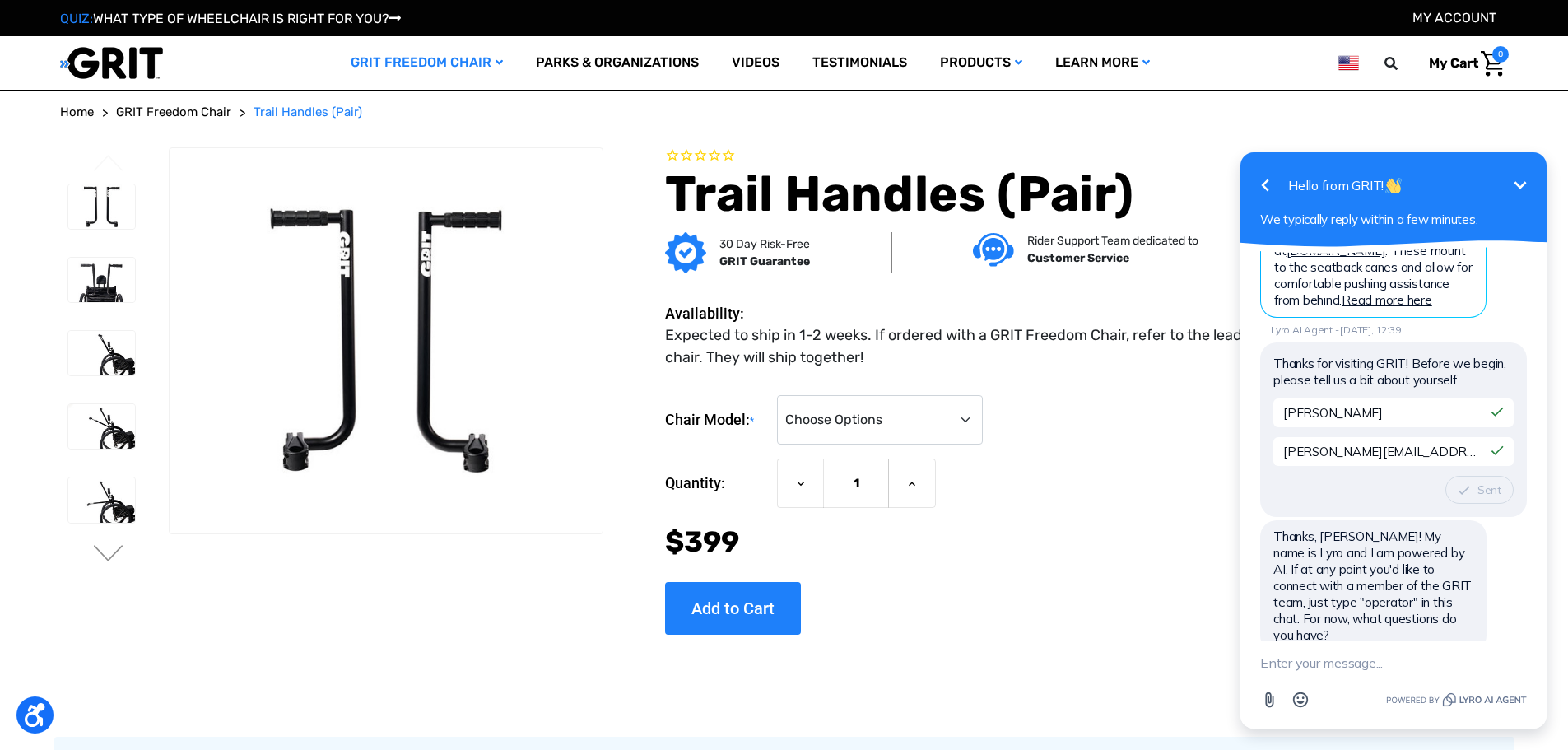
click at [1367, 666] on textarea "New message" at bounding box center [1393, 662] width 267 height 43
click at [1325, 663] on textarea "Will" at bounding box center [1372, 662] width 226 height 43
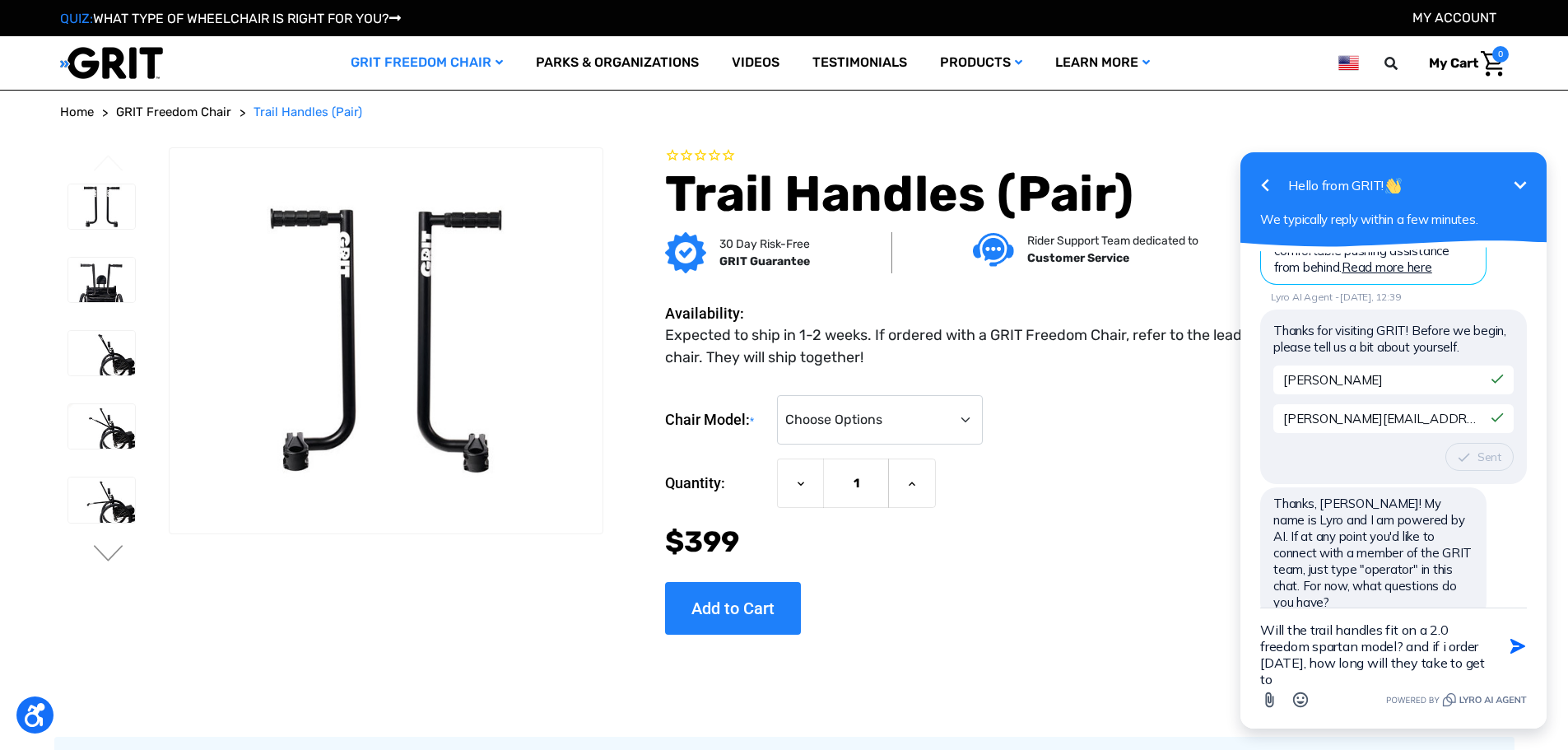
scroll to position [4, 0]
type textarea "Will the trail handles fit on a 2.0 freedom spartan model? and if i order today…"
click at [1524, 645] on icon "button" at bounding box center [1518, 647] width 18 height 18
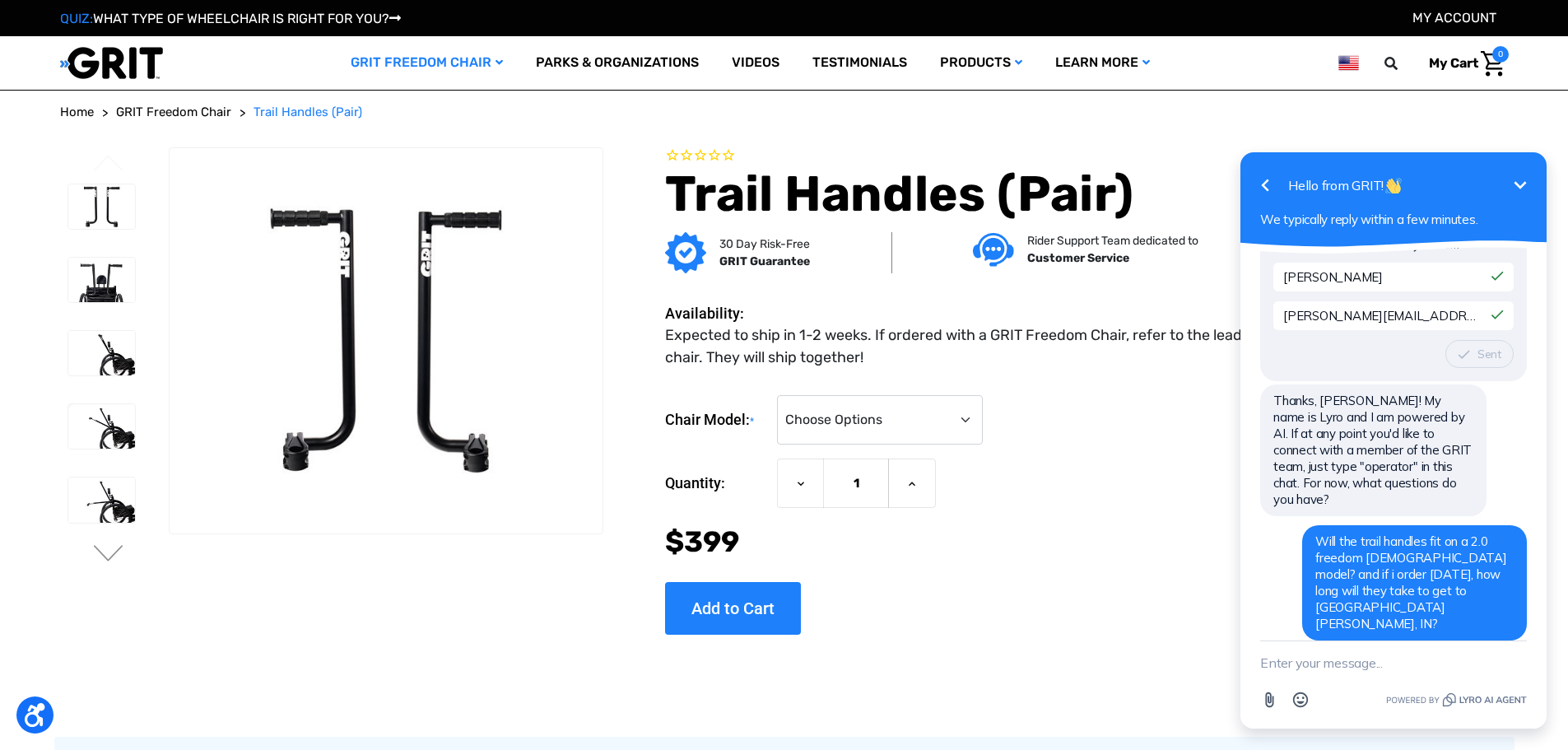
scroll to position [738, 0]
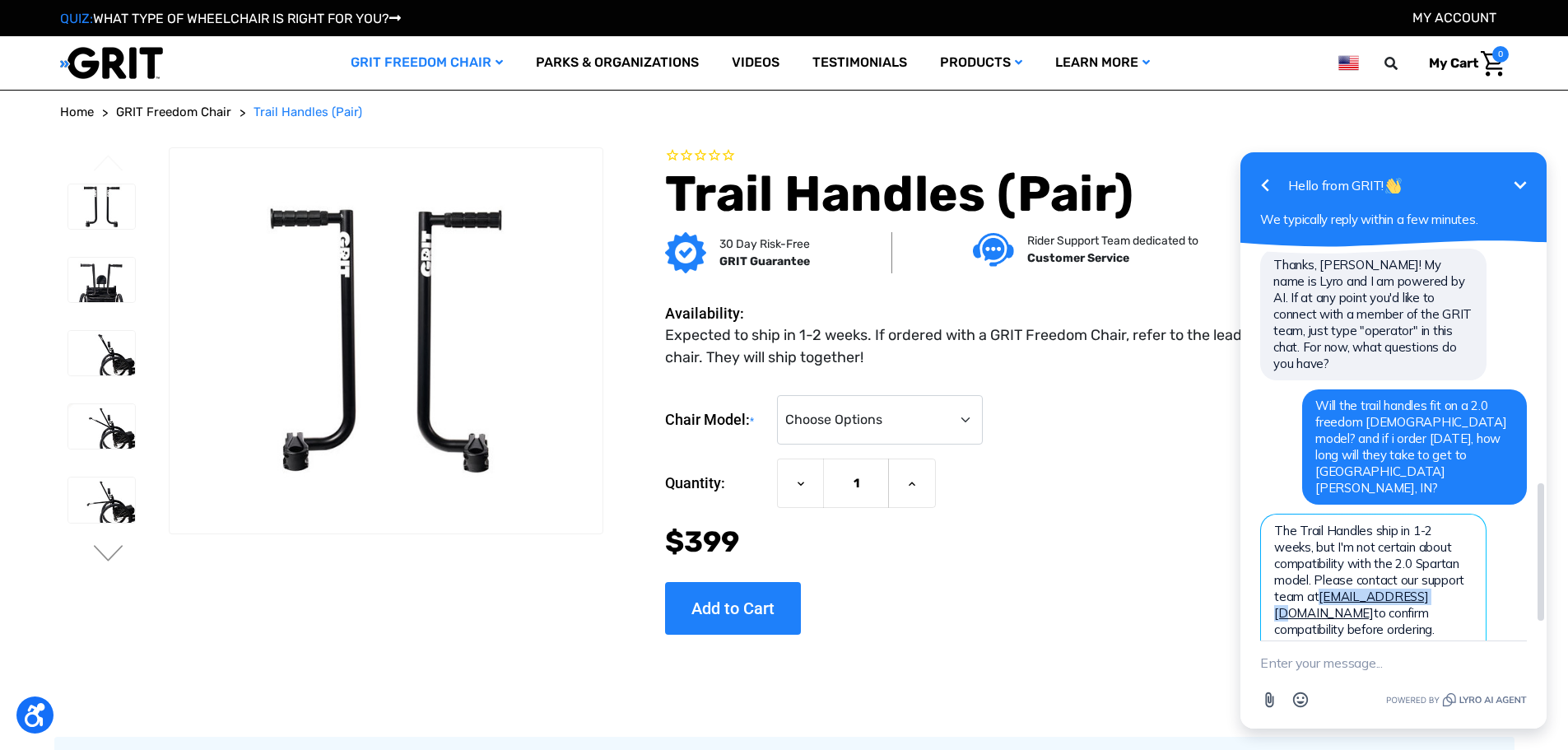
drag, startPoint x: 1424, startPoint y: 530, endPoint x: 1320, endPoint y: 533, distance: 104.0
click at [1320, 533] on span "The Trail Handles ship in 1-2 weeks, but I'm not certain about compatibility wi…" at bounding box center [1370, 588] width 190 height 131
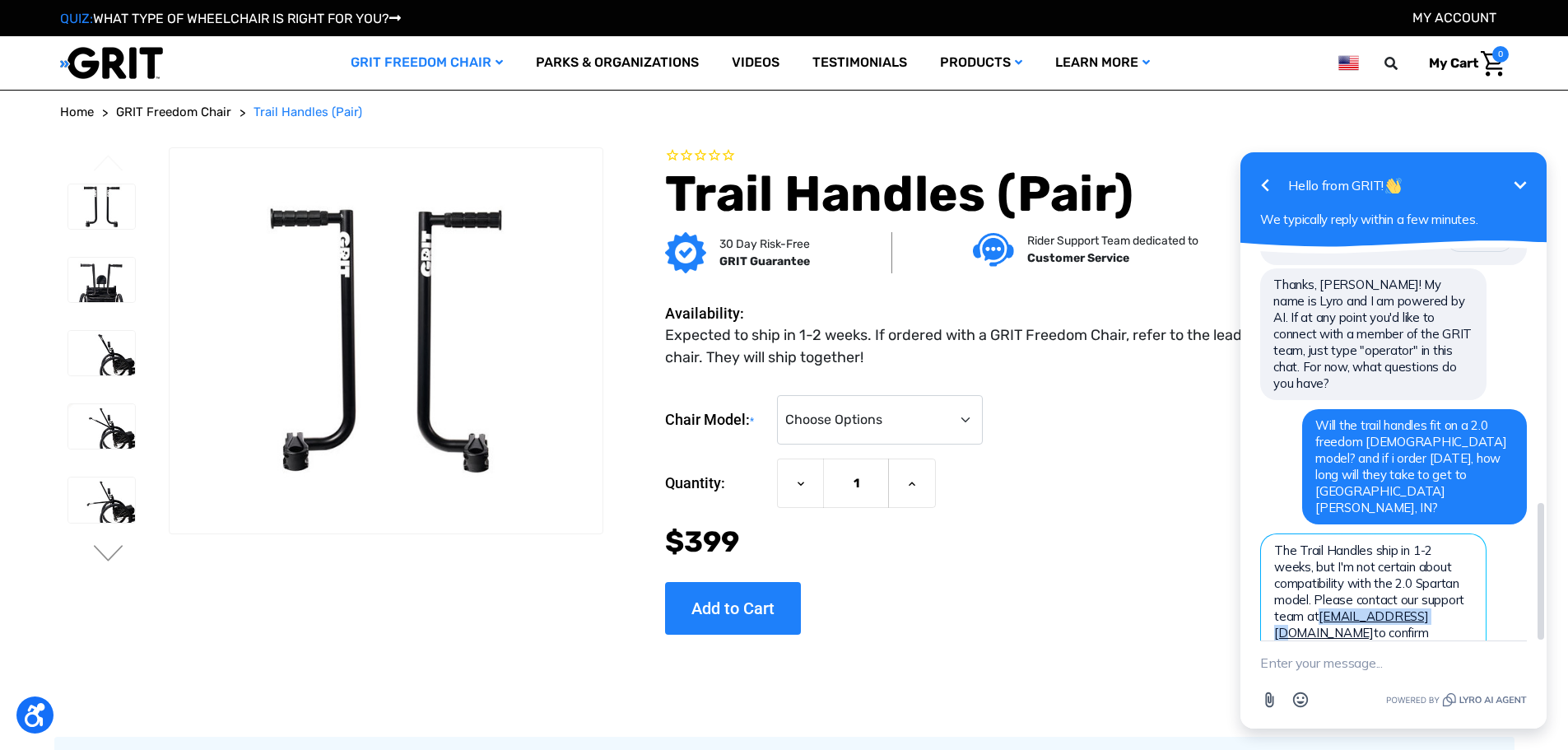
scroll to position [716, 0]
copy link "support@gogrit.us"
click at [1518, 181] on icon "Minimize" at bounding box center [1520, 186] width 20 height 20
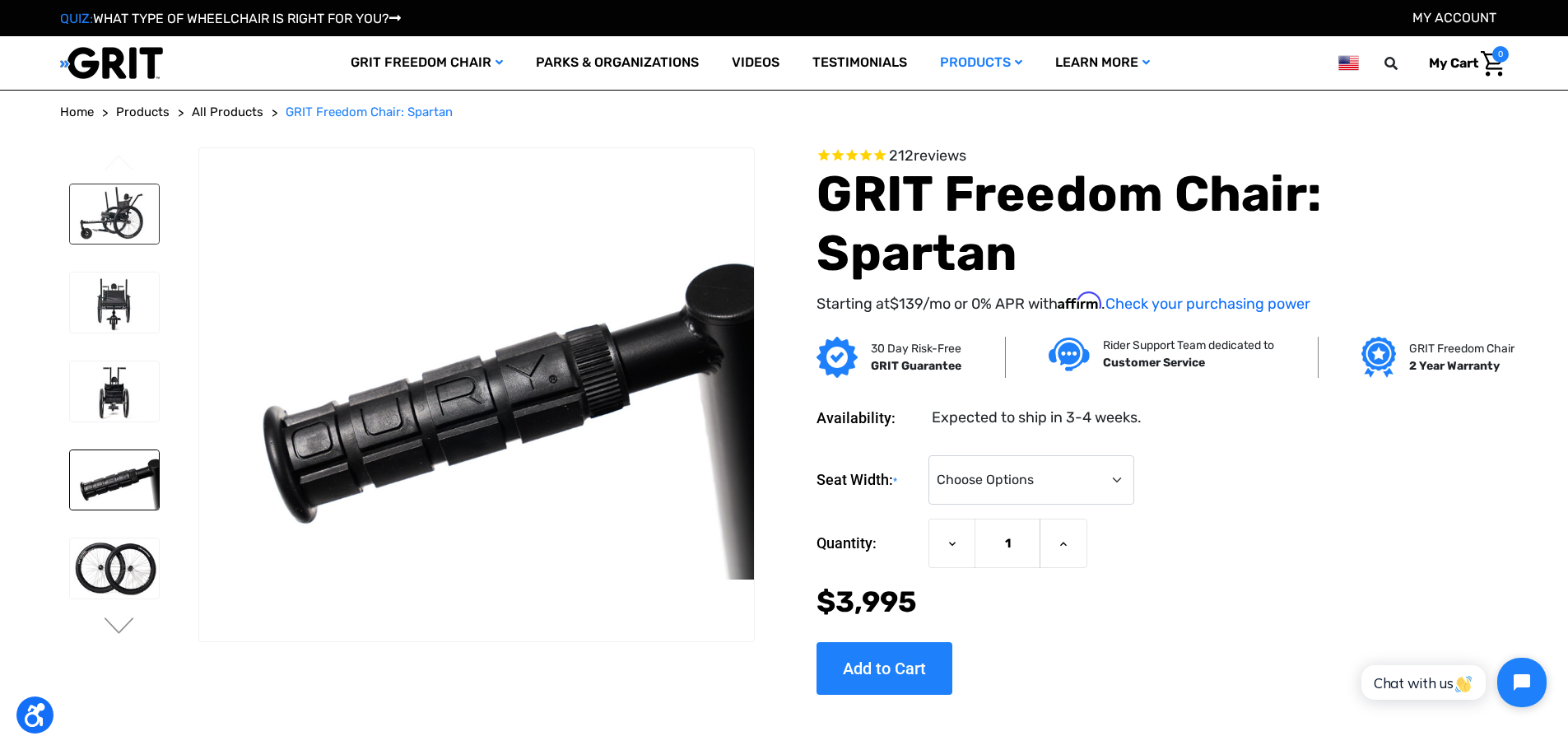
click at [132, 229] on img at bounding box center [115, 215] width 90 height 60
